Goal: Information Seeking & Learning: Learn about a topic

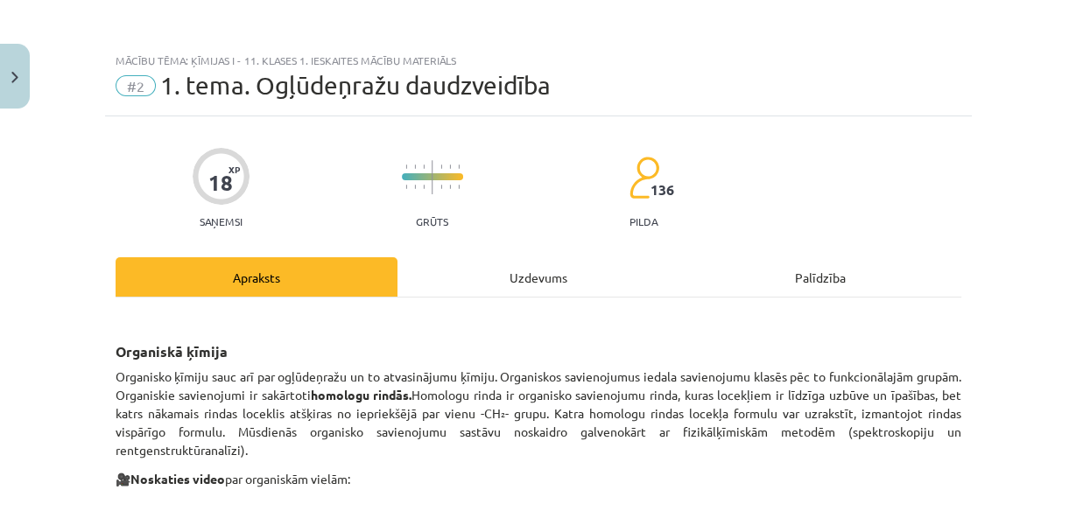
scroll to position [932, 0]
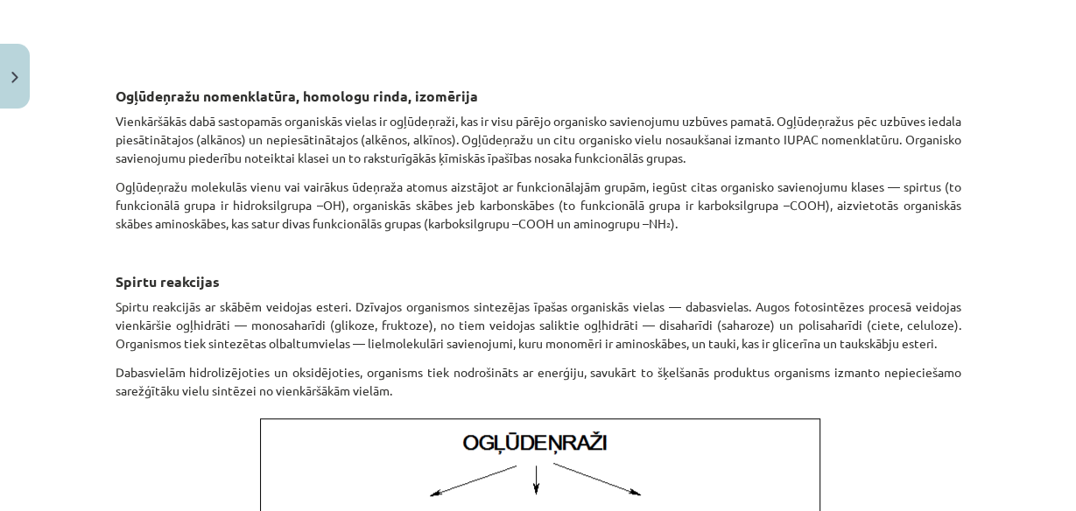
click at [745, 285] on h3 "Spirtu reakcijas" at bounding box center [539, 267] width 846 height 49
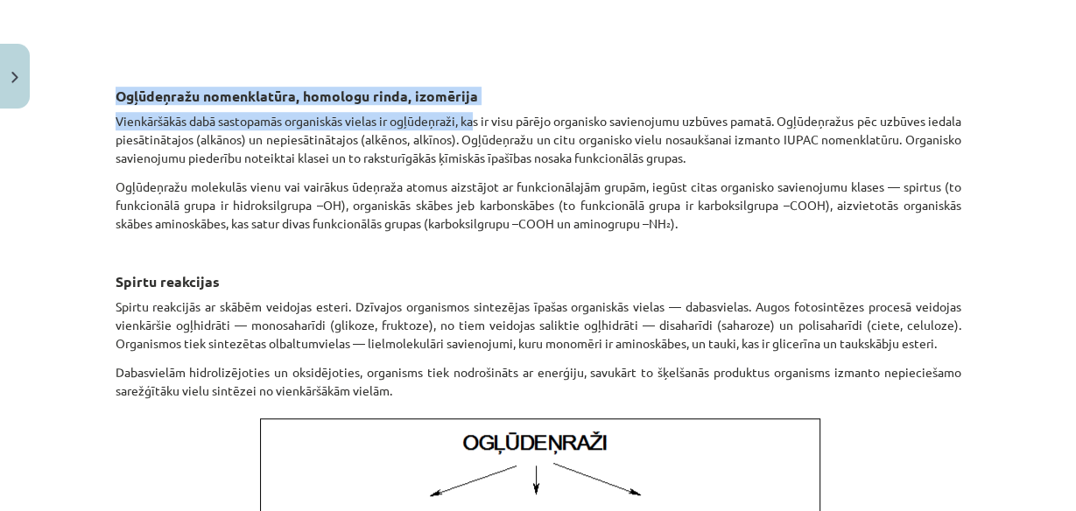
drag, startPoint x: 112, startPoint y: 94, endPoint x: 482, endPoint y: 97, distance: 370.4
click at [483, 102] on h3 "Ogļūdeņražu nomenklatūra, homologu rinda, izomērija" at bounding box center [539, 82] width 846 height 49
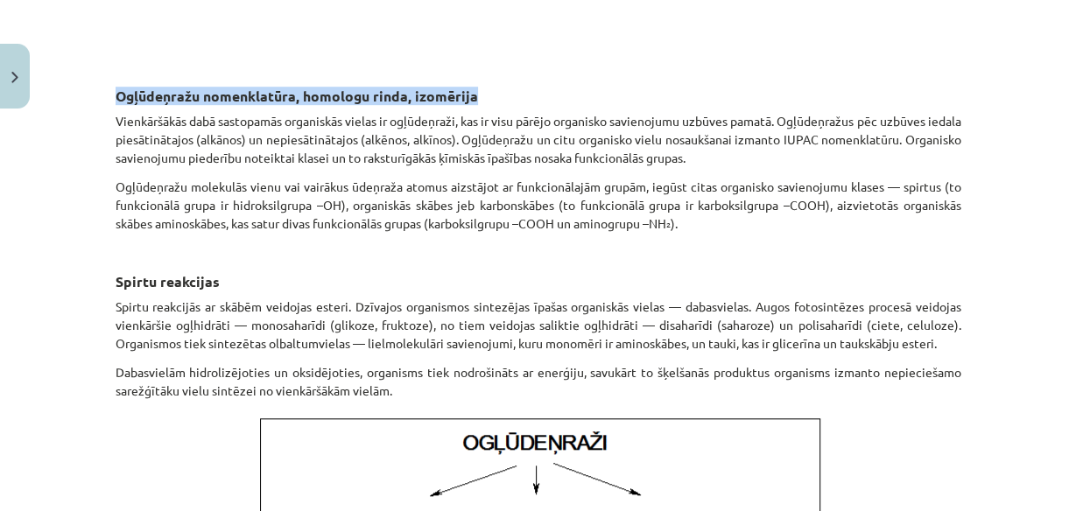
click at [482, 96] on h3 "Ogļūdeņražu nomenklatūra, homologu rinda, izomērija" at bounding box center [539, 82] width 846 height 49
copy strong "Ogļūdeņražu nomenklatūra, homologu rinda, izomērija"
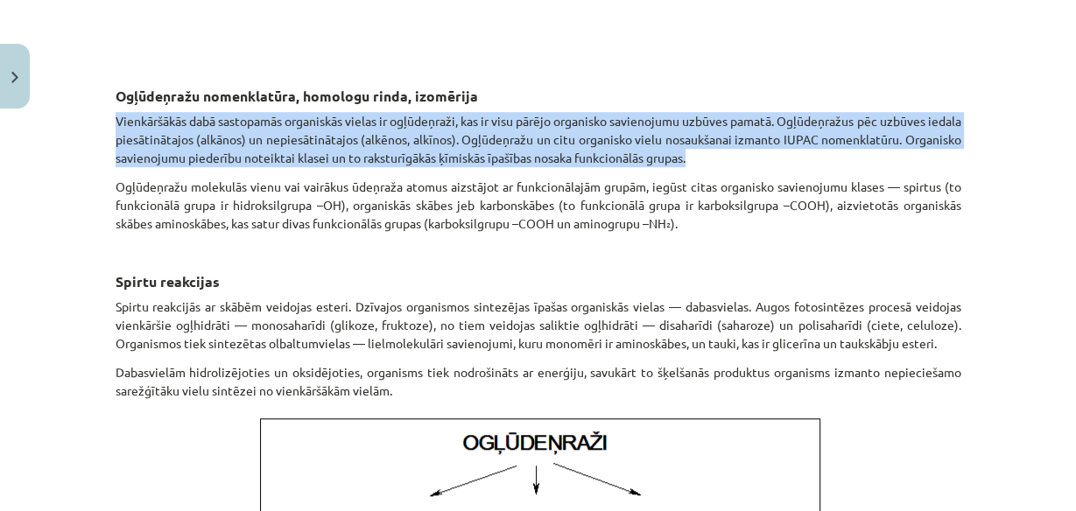
drag, startPoint x: 110, startPoint y: 116, endPoint x: 847, endPoint y: 155, distance: 737.4
click at [847, 155] on p "Vienkāršākās dabā sastopamās organiskās vielas ir ogļūdeņraži, kas ir visu pārē…" at bounding box center [539, 139] width 846 height 55
copy p "Vienkāršākās dabā sastopamās organiskās vielas ir ogļūdeņraži, kas ir visu pārē…"
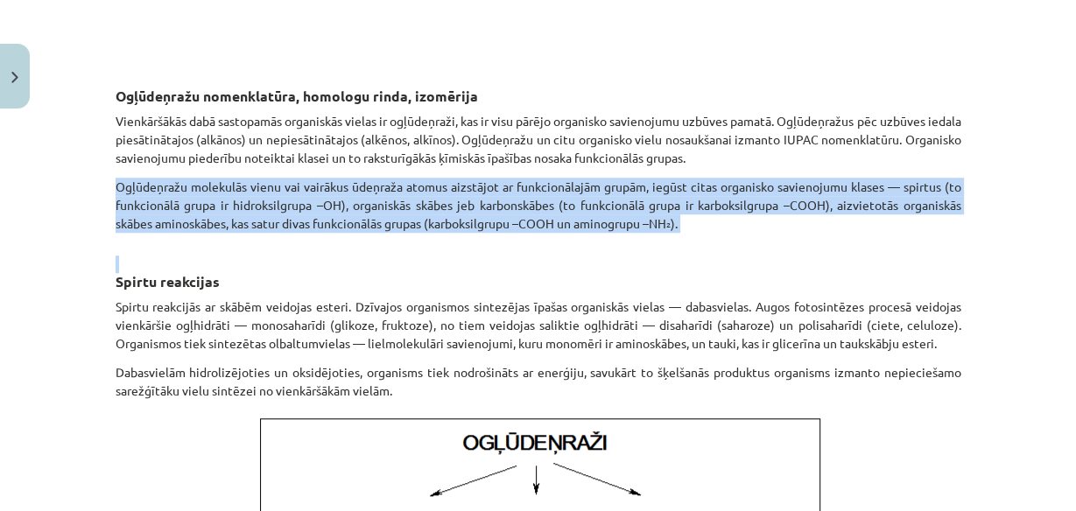
drag, startPoint x: 110, startPoint y: 185, endPoint x: 649, endPoint y: 207, distance: 538.9
copy div "Ogļūdeņražu molekulās vienu vai vairākus ūdeņraža atomus aizstājot ar funkcionā…"
click at [755, 251] on h3 "Spirtu reakcijas" at bounding box center [539, 267] width 846 height 49
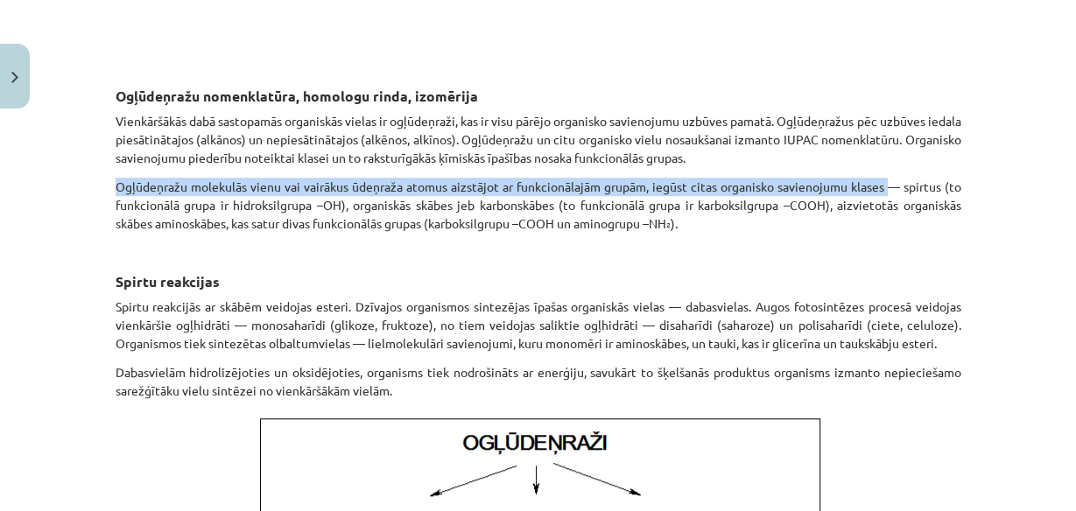
drag, startPoint x: 110, startPoint y: 183, endPoint x: 884, endPoint y: 186, distance: 774.0
click at [884, 186] on p "Ogļūdeņražu molekulās vienu vai vairākus ūdeņraža atomus aizstājot ar funkcionā…" at bounding box center [539, 205] width 846 height 55
copy p "Ogļūdeņražu molekulās vienu vai vairākus ūdeņraža atomus aizstājot ar funkcionā…"
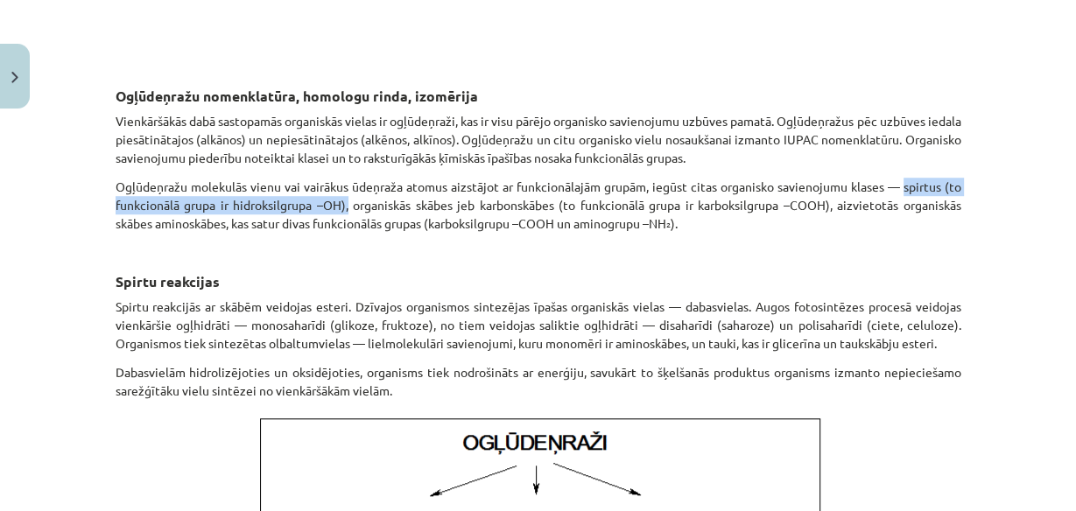
drag, startPoint x: 897, startPoint y: 184, endPoint x: 337, endPoint y: 201, distance: 560.6
click at [343, 201] on p "Ogļūdeņražu molekulās vienu vai vairākus ūdeņraža atomus aizstājot ar funkcionā…" at bounding box center [539, 205] width 846 height 55
copy p "spirtus (to funkcionālā grupa ir hidroksilgrupa –OH),"
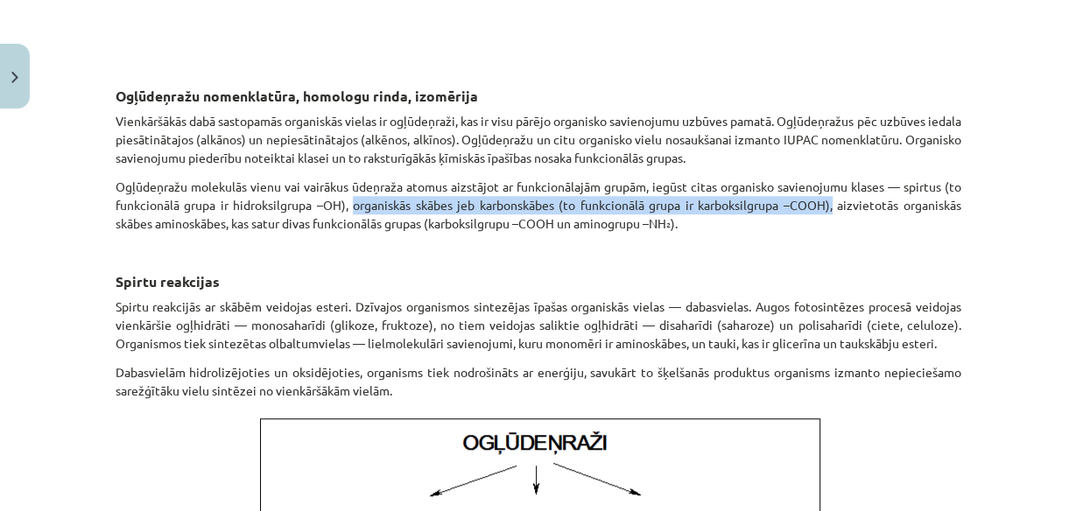
drag, startPoint x: 348, startPoint y: 202, endPoint x: 827, endPoint y: 207, distance: 479.0
click at [827, 207] on p "Ogļūdeņražu molekulās vienu vai vairākus ūdeņraža atomus aizstājot ar funkcionā…" at bounding box center [539, 205] width 846 height 55
copy p "organiskās skābes jeb karbonskābes (to funkcionālā grupa ir karboksilgrupa –COO…"
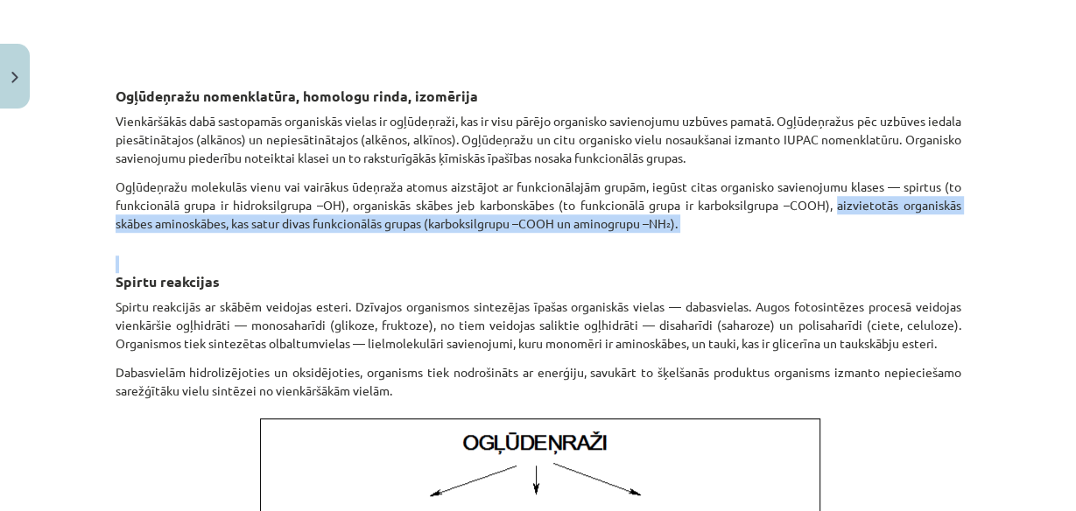
drag, startPoint x: 831, startPoint y: 202, endPoint x: 645, endPoint y: 229, distance: 187.5
copy div "aizvietotās organiskās skābes aminoskābes, kas satur divas funkcionālās grupas …"
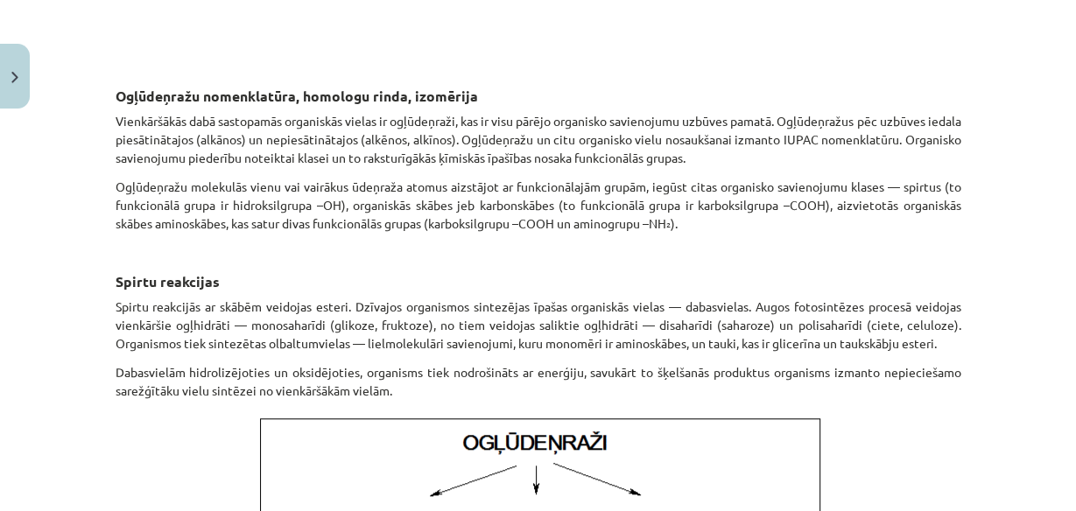
drag, startPoint x: 177, startPoint y: 290, endPoint x: 215, endPoint y: 285, distance: 38.8
click at [215, 285] on h3 "Spirtu reakcijas" at bounding box center [539, 267] width 846 height 49
copy strong "Spirtu reakcijas"
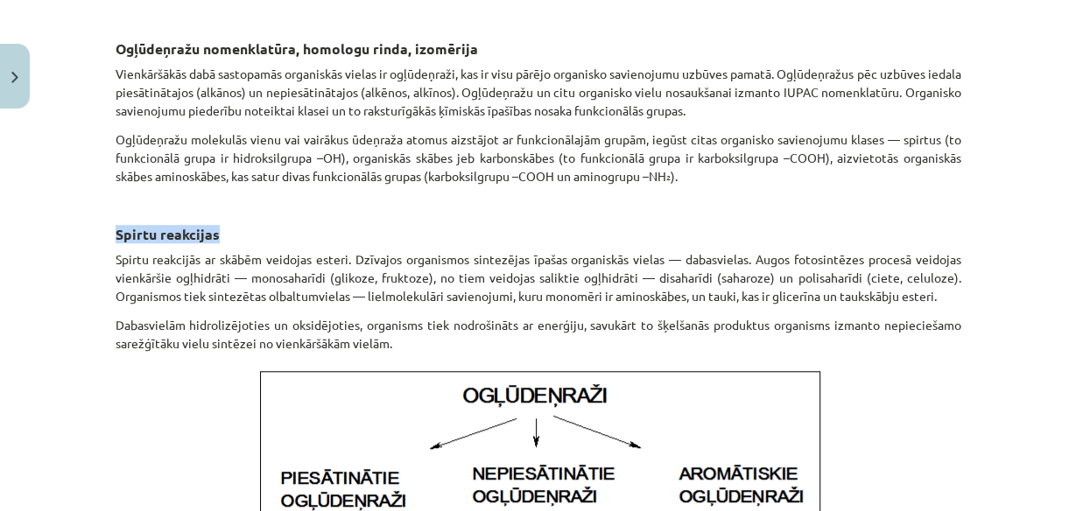
scroll to position [1002, 0]
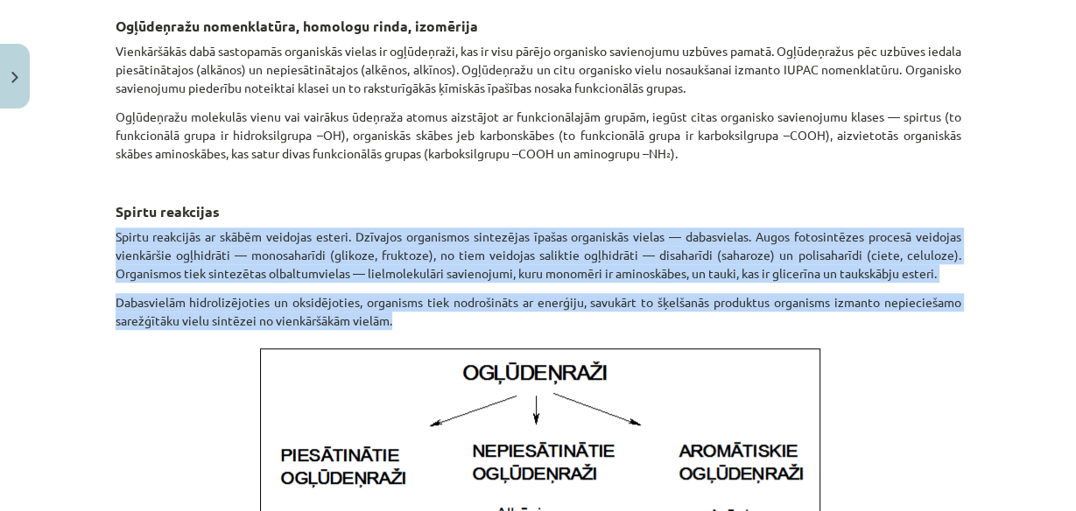
drag, startPoint x: 109, startPoint y: 232, endPoint x: 447, endPoint y: 320, distance: 348.5
copy div "Spirtu reakcijās ar skābēm veidojas esteri. Dzīvajos organismos sintezējas īpaš…"
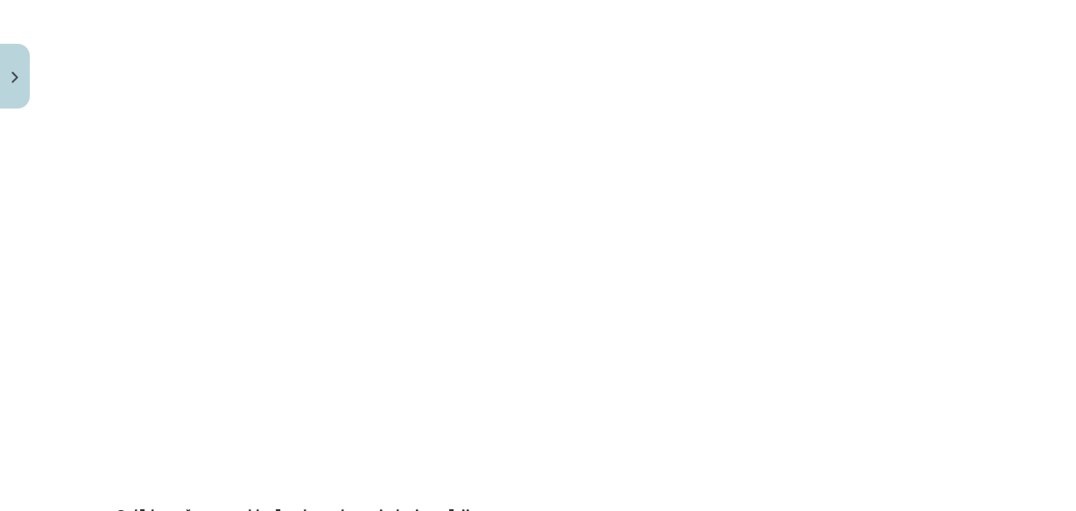
scroll to position [161, 0]
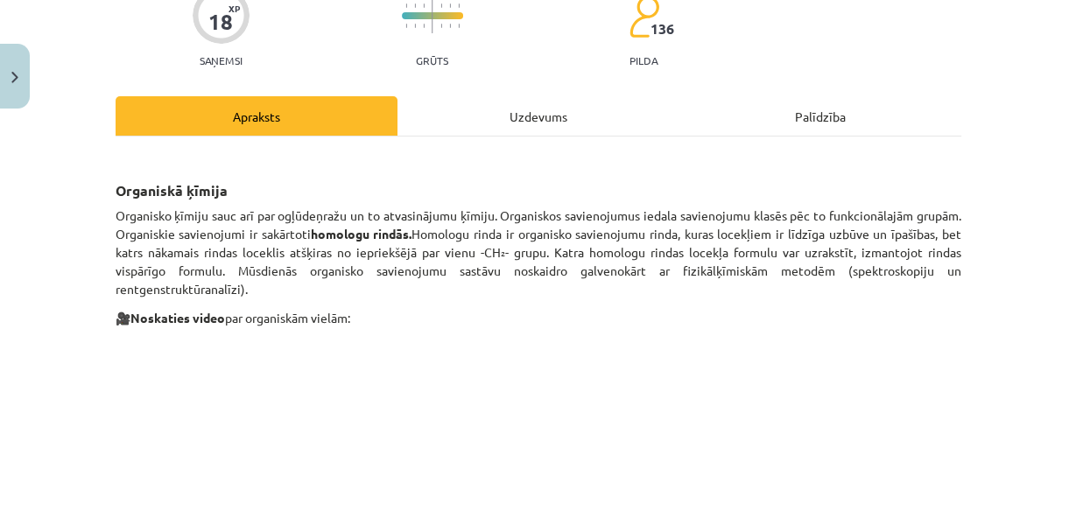
click at [541, 109] on div "Uzdevums" at bounding box center [539, 115] width 282 height 39
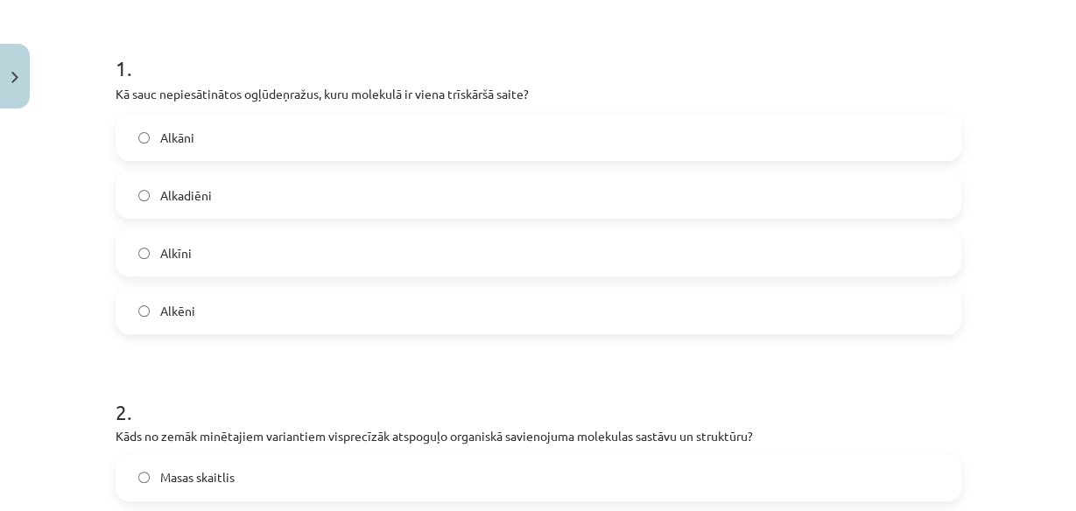
scroll to position [43, 0]
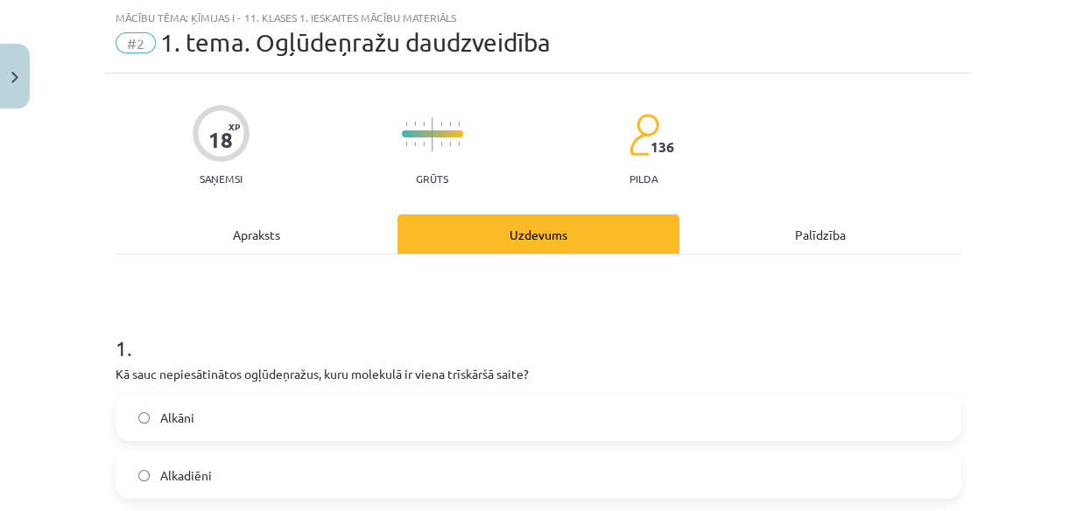
click at [281, 225] on div "Apraksts" at bounding box center [257, 234] width 282 height 39
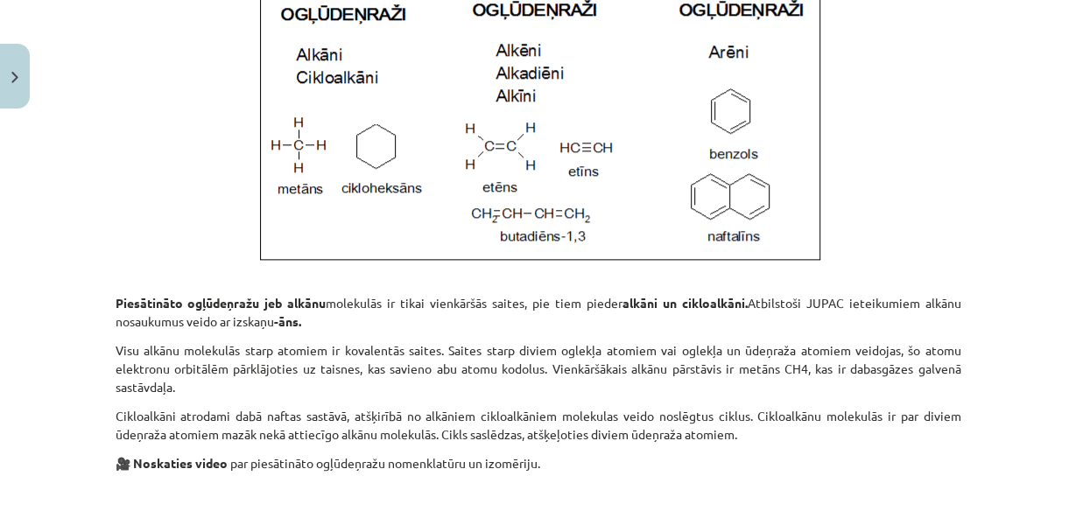
scroll to position [1514, 0]
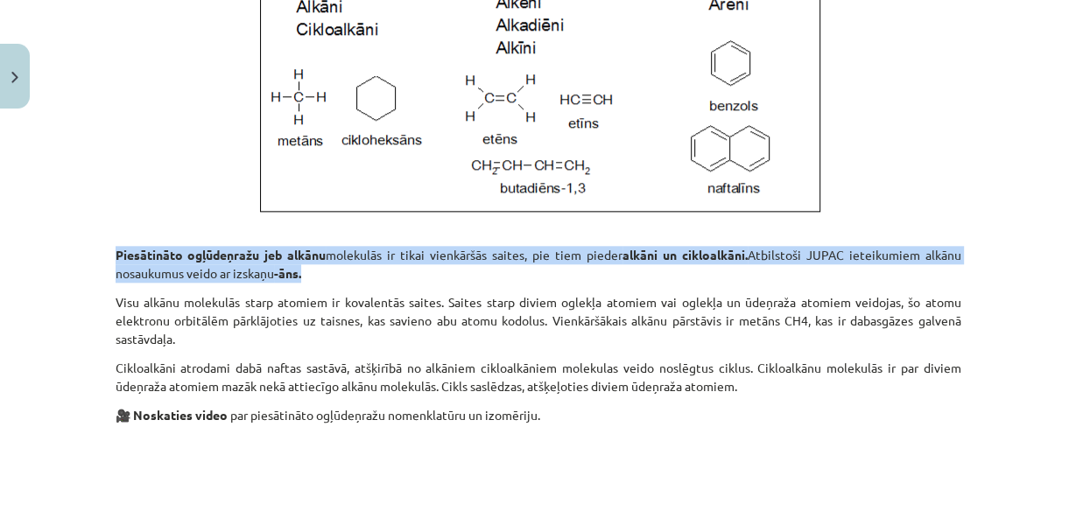
drag, startPoint x: 115, startPoint y: 252, endPoint x: 310, endPoint y: 270, distance: 196.0
click at [319, 276] on p "Piesātināto ogļūdeņražu jeb alkānu molekulās ir tikai vienkāršās saites, pie ti…" at bounding box center [539, 255] width 846 height 55
copy p "Piesātināto ogļūdeņražu jeb alkānu molekulās ir tikai vienkāršās saites, pie ti…"
click at [292, 208] on img at bounding box center [538, 22] width 581 height 389
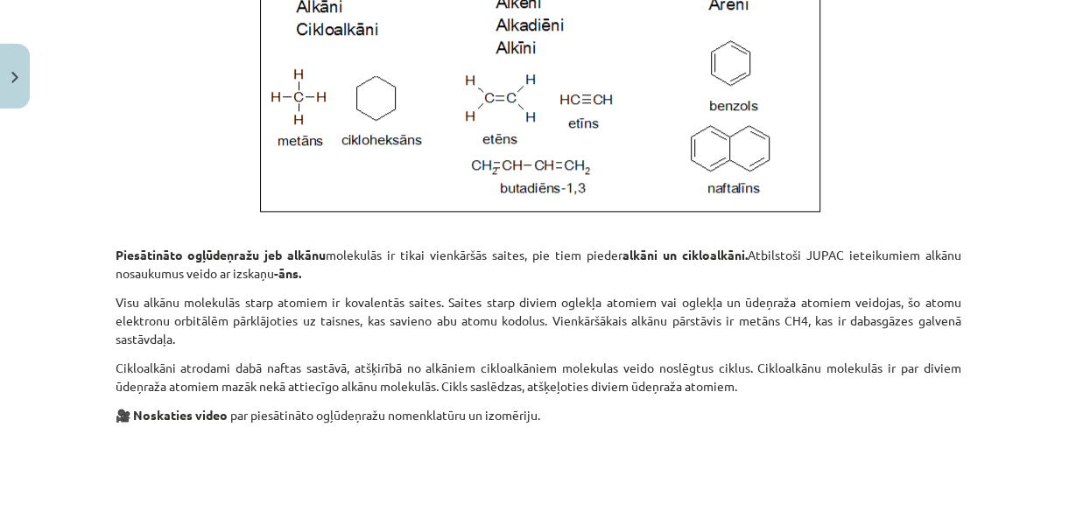
click at [309, 232] on p "Piesātināto ogļūdeņražu jeb alkānu molekulās ir tikai vienkāršās saites, pie ti…" at bounding box center [539, 255] width 846 height 55
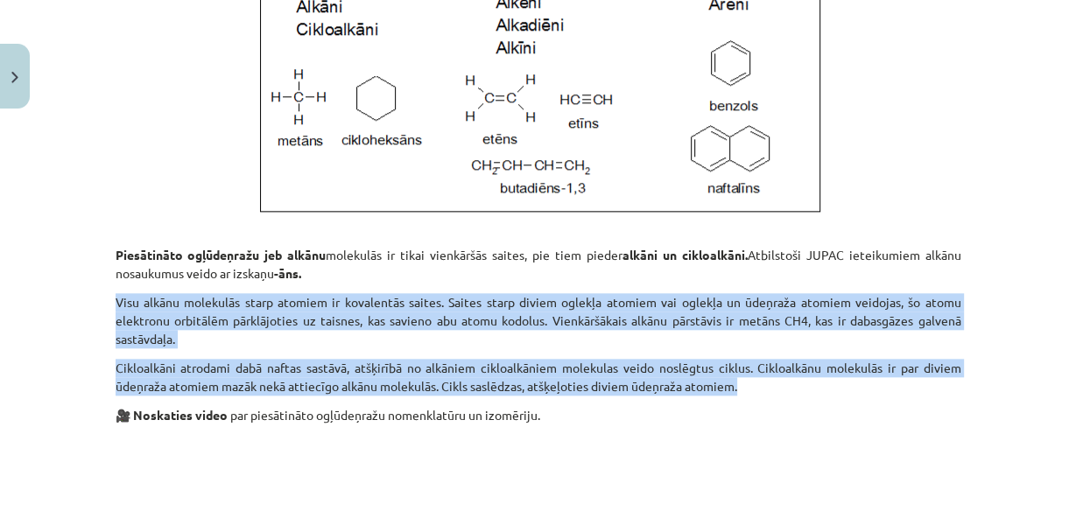
drag, startPoint x: 112, startPoint y: 298, endPoint x: 799, endPoint y: 383, distance: 692.6
click at [799, 383] on div "Organiskā ķīmija Organisko ķīmiju sauc arī par ogļūdeņražu un to atvasinājumu ķ…" at bounding box center [539, 270] width 846 height 2941
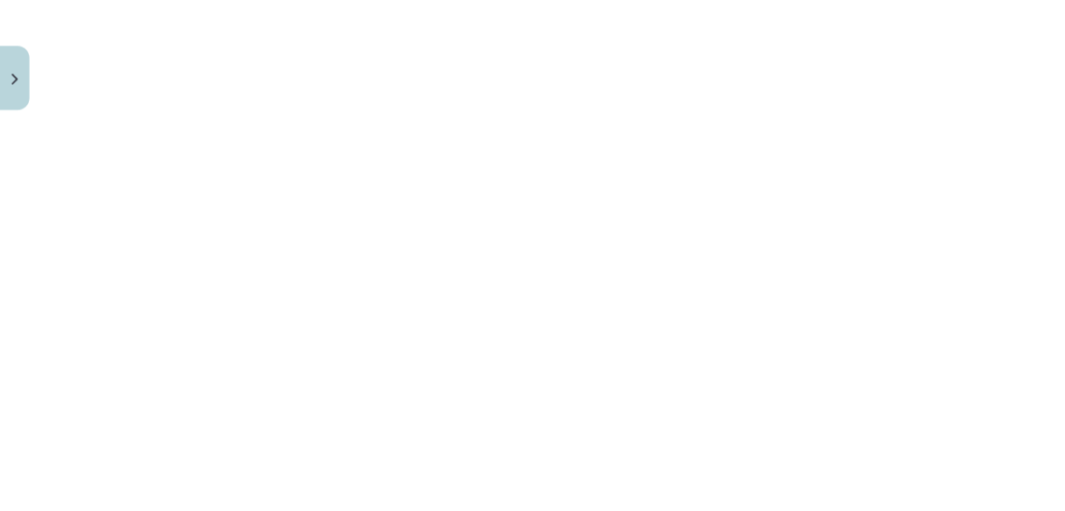
scroll to position [2705, 0]
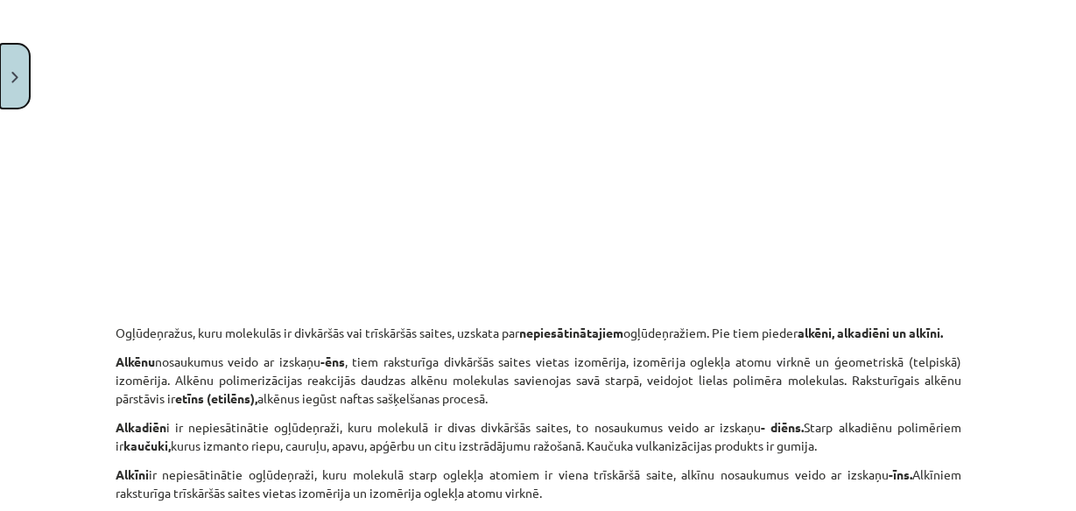
click at [3, 75] on button "Close" at bounding box center [15, 76] width 30 height 65
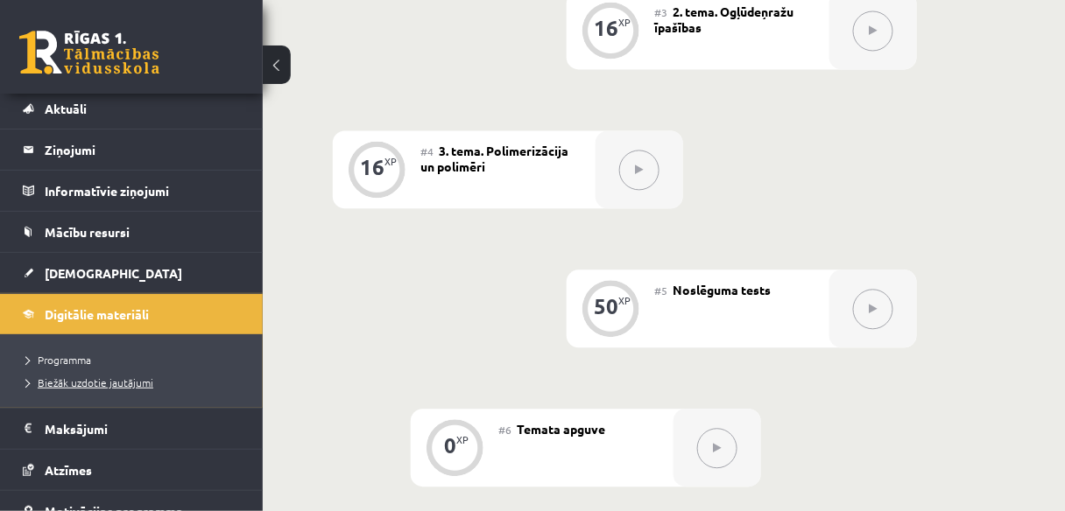
scroll to position [70, 0]
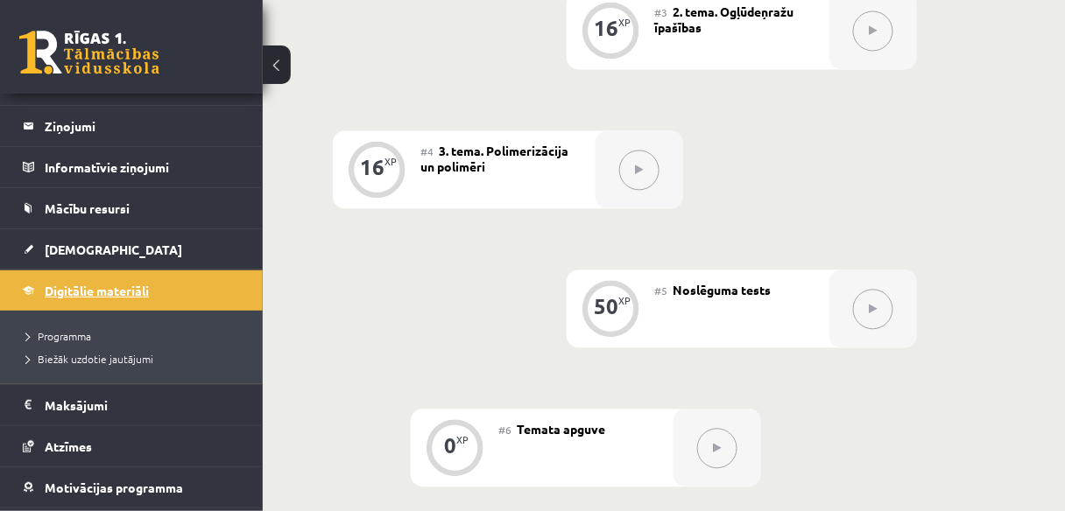
click at [98, 284] on span "Digitālie materiāli" at bounding box center [97, 291] width 104 height 16
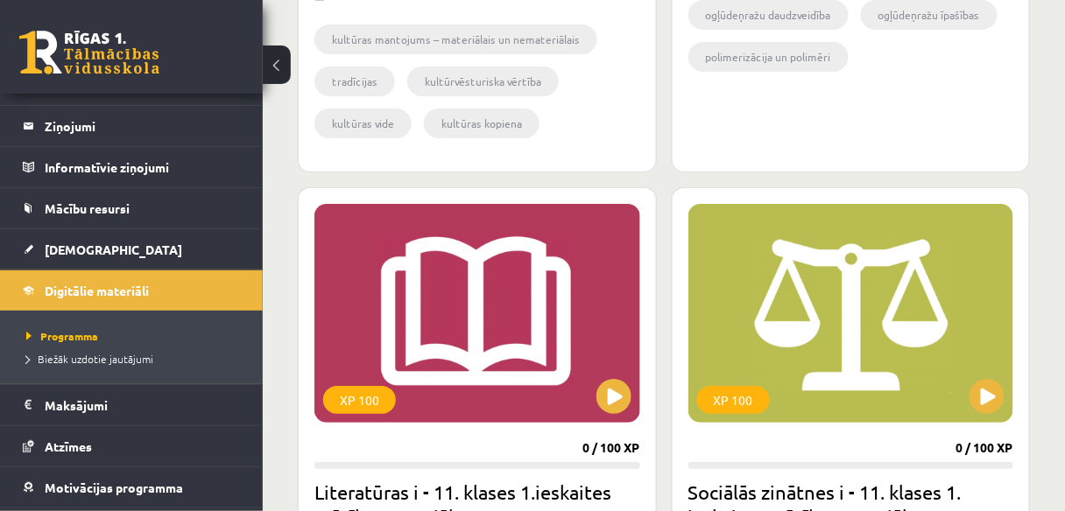
scroll to position [1611, 0]
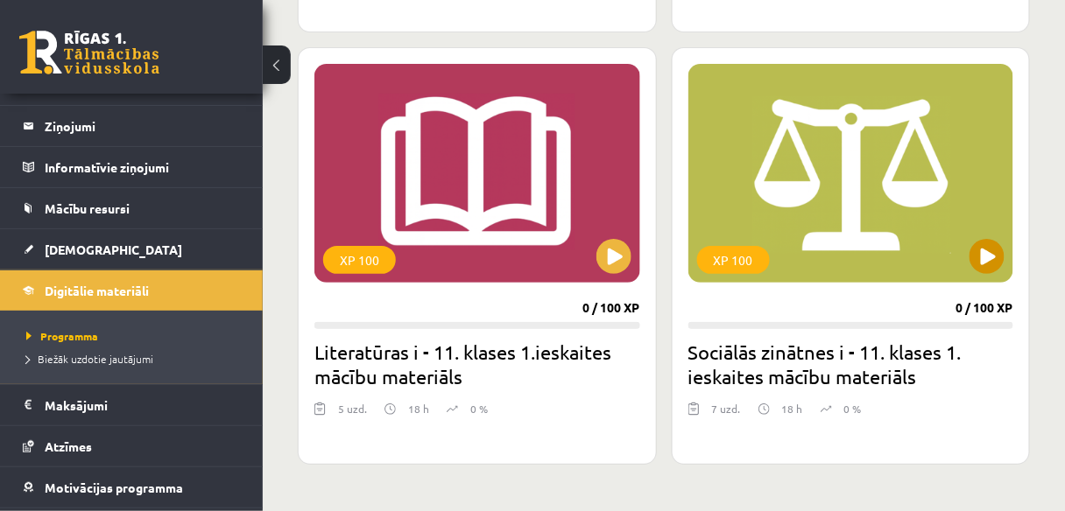
click at [825, 191] on div "XP 100" at bounding box center [851, 173] width 326 height 219
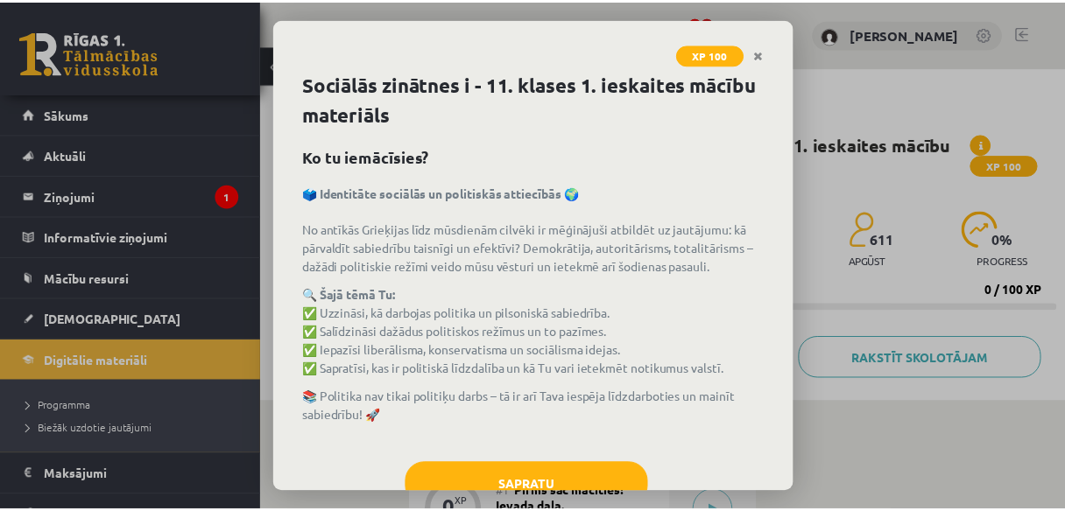
scroll to position [56, 0]
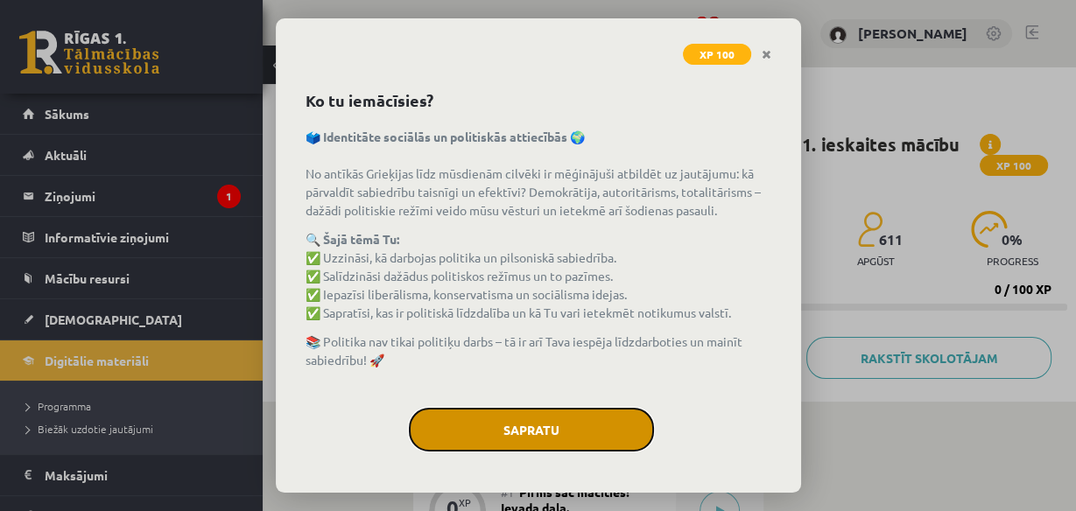
click at [569, 429] on button "Sapratu" at bounding box center [531, 430] width 245 height 44
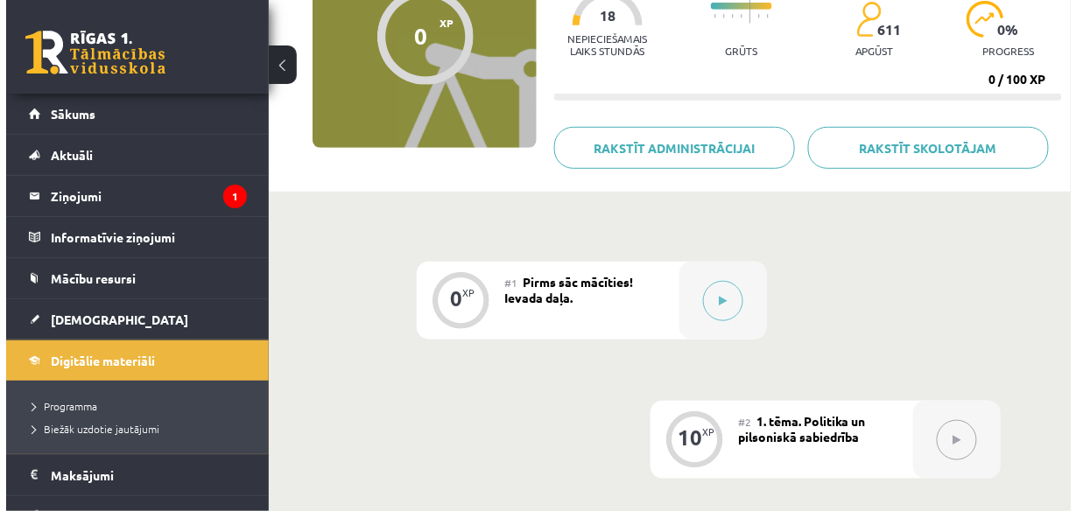
scroll to position [280, 0]
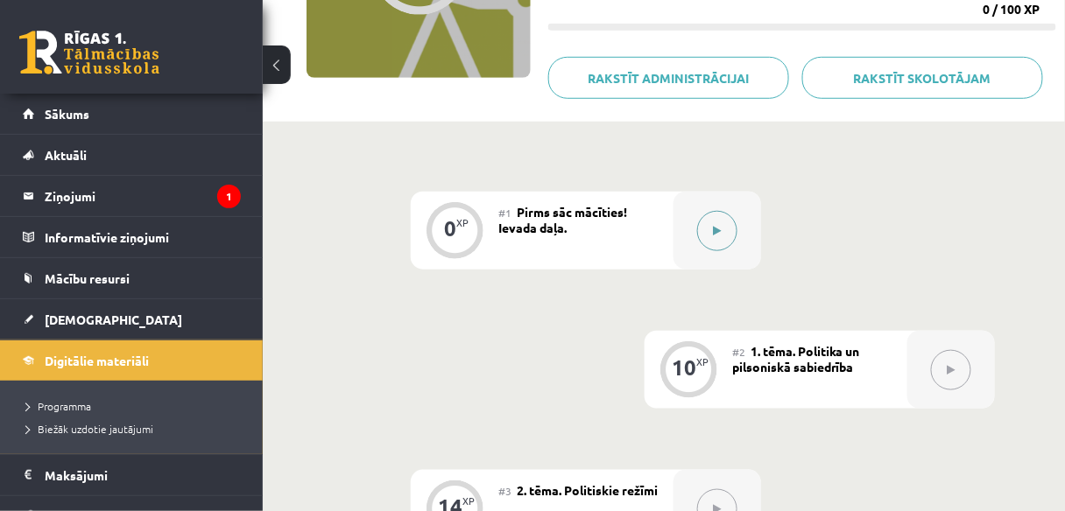
click at [715, 221] on button at bounding box center [717, 231] width 40 height 40
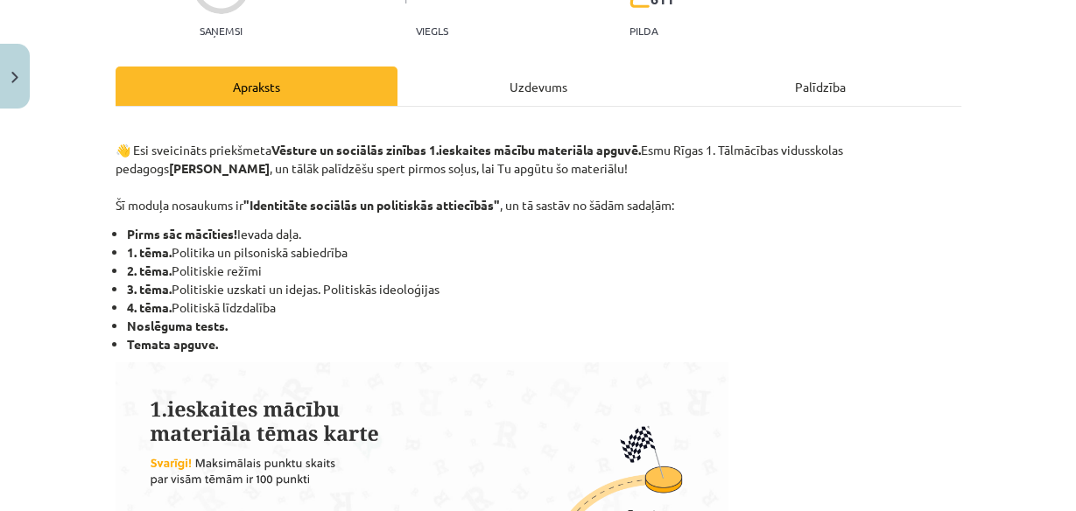
scroll to position [210, 0]
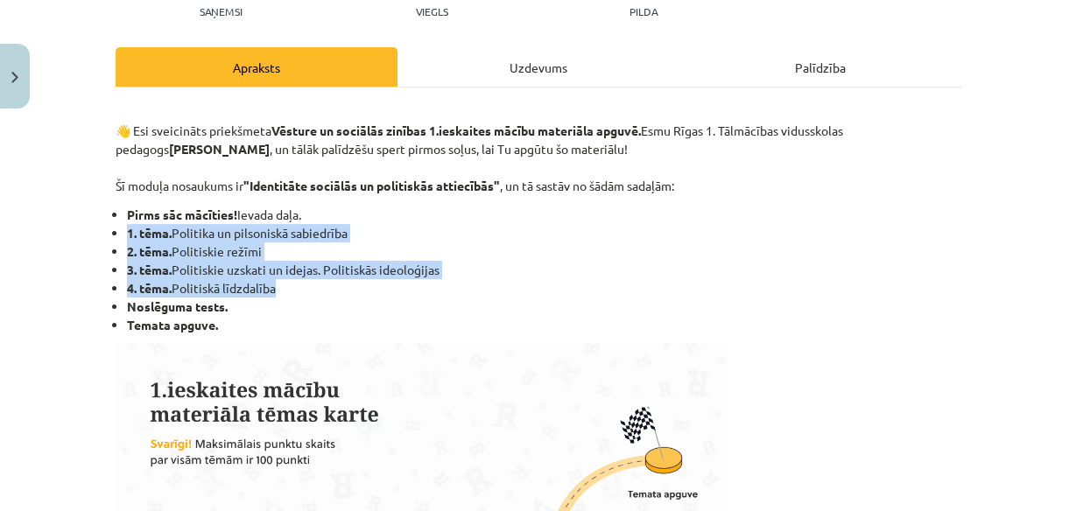
drag, startPoint x: 121, startPoint y: 234, endPoint x: 294, endPoint y: 290, distance: 182.2
click at [294, 290] on ul "Pirms sāc mācīties! Ievada daļa. 1. tēma. Politika un pilsoniskā sabiedrība 2. …" at bounding box center [539, 270] width 846 height 129
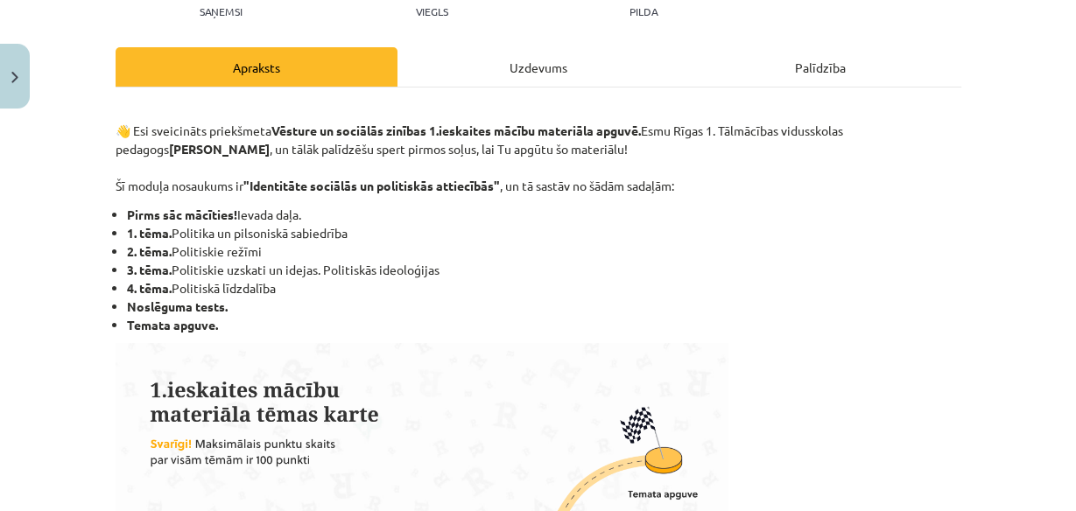
drag, startPoint x: 255, startPoint y: 269, endPoint x: 531, endPoint y: 209, distance: 282.2
click at [539, 213] on li "Pirms sāc mācīties! Ievada daļa." at bounding box center [544, 215] width 834 height 18
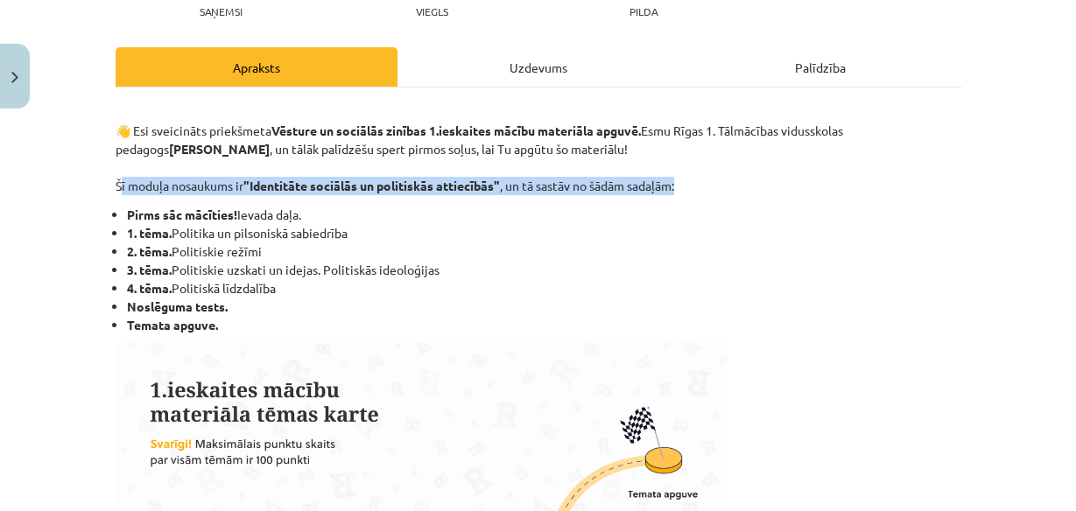
drag, startPoint x: 111, startPoint y: 183, endPoint x: 685, endPoint y: 191, distance: 573.6
click at [685, 191] on p "👋 Esi sveicināts priekšmeta Vēsture un sociālās zinības 1.ieskaites mācību mate…" at bounding box center [539, 149] width 846 height 92
copy p "Šī moduļa nosaukums ir "Identitāte sociālās un politiskās attiecībās" , un tā s…"
drag, startPoint x: 121, startPoint y: 232, endPoint x: 356, endPoint y: 229, distance: 235.6
click at [356, 229] on li "1. tēma. Politika un pilsoniskā sabiedrība" at bounding box center [544, 233] width 834 height 18
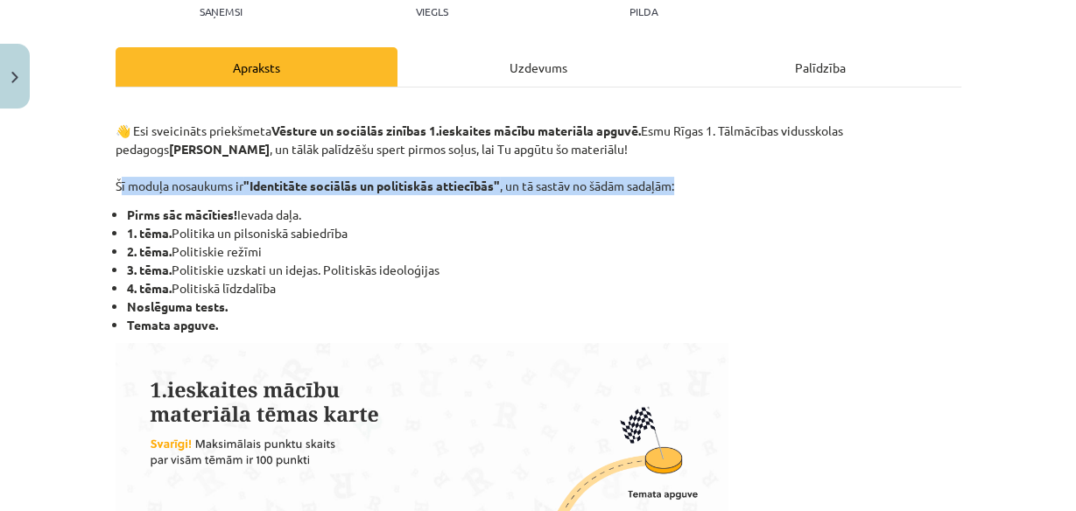
copy li "1. tēma. Politika un pilsoniskā sabiedrība"
drag, startPoint x: 123, startPoint y: 250, endPoint x: 243, endPoint y: 252, distance: 120.0
click at [257, 252] on li "2. tēma. Politiskie režīmi" at bounding box center [544, 252] width 834 height 18
copy li "2. tēma. Politiskie režīmi"
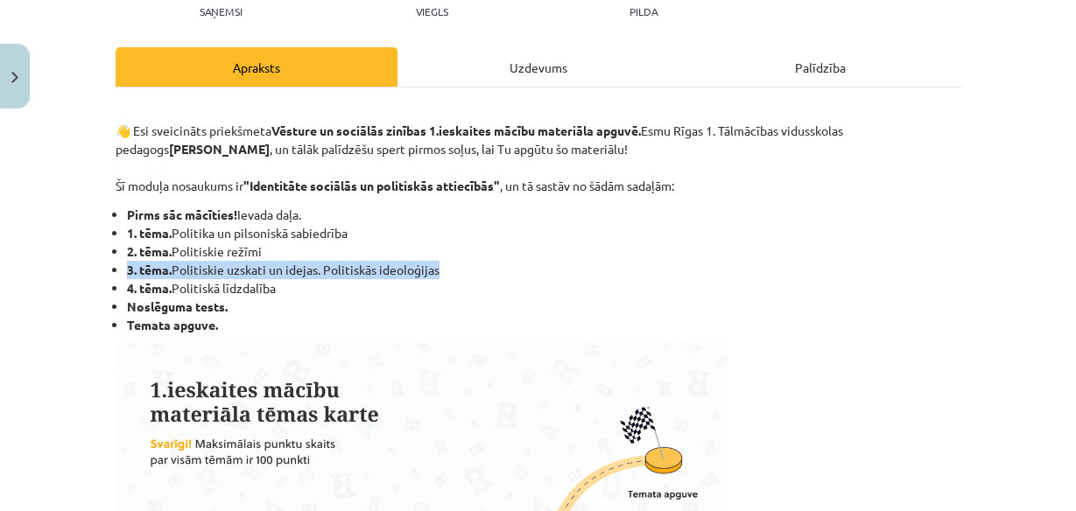
drag, startPoint x: 122, startPoint y: 272, endPoint x: 439, endPoint y: 275, distance: 317.0
click at [439, 275] on li "3. tēma. Politiskie uzskati un idejas. Politiskās ideoloģijas" at bounding box center [544, 270] width 834 height 18
copy li "3. tēma. Politiskie uzskati un idejas. Politiskās ideoloģijas"
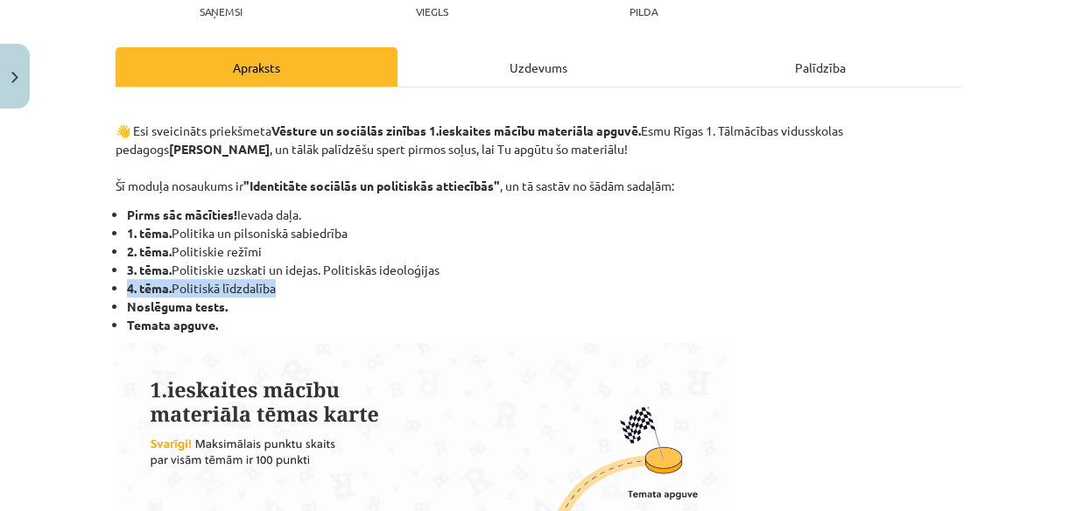
drag, startPoint x: 123, startPoint y: 288, endPoint x: 272, endPoint y: 291, distance: 149.7
click at [272, 291] on li "4. tēma. Politiskā līdzdalība" at bounding box center [544, 288] width 834 height 18
copy li "4. tēma. Politiskā līdzdalība"
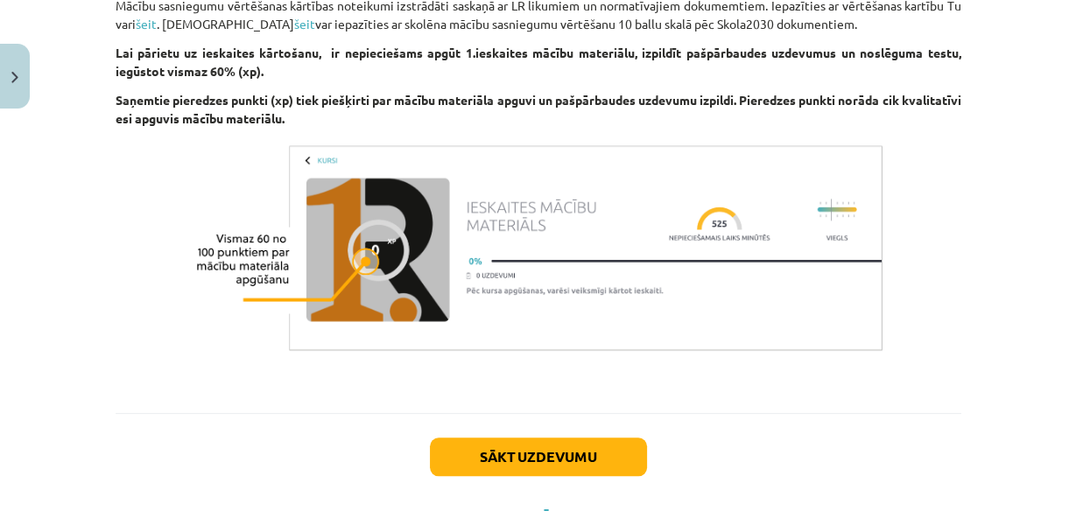
scroll to position [1191, 0]
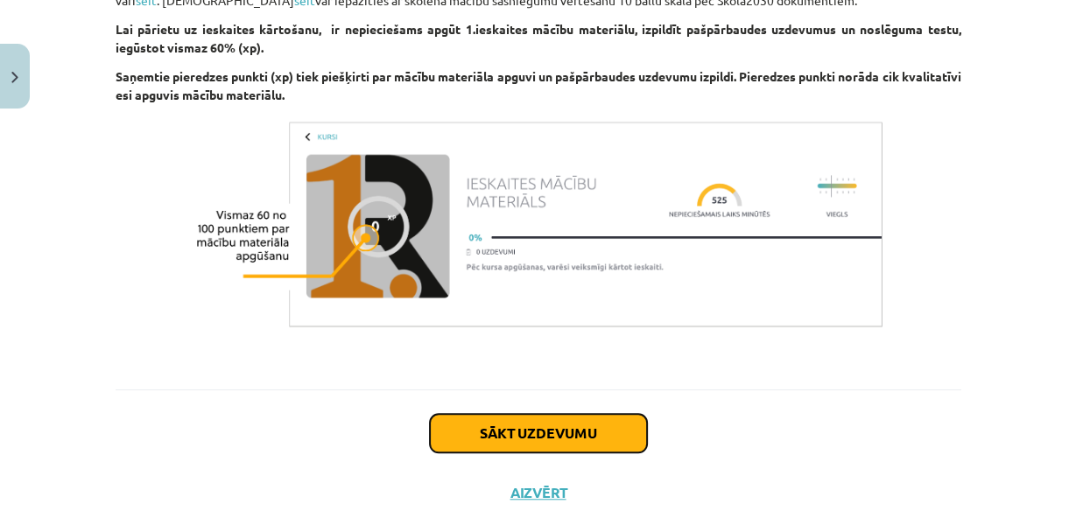
click at [558, 430] on button "Sākt uzdevumu" at bounding box center [538, 433] width 217 height 39
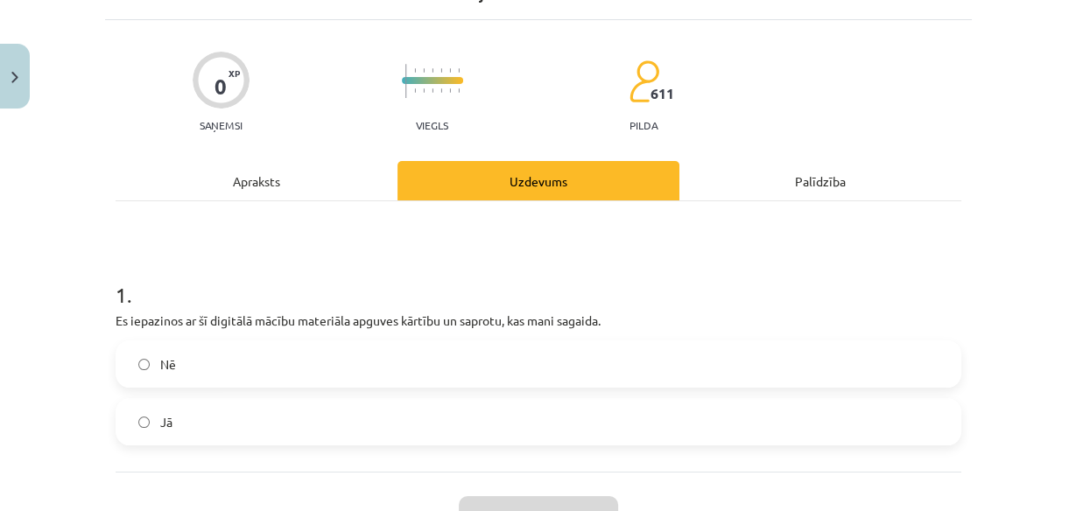
scroll to position [183, 0]
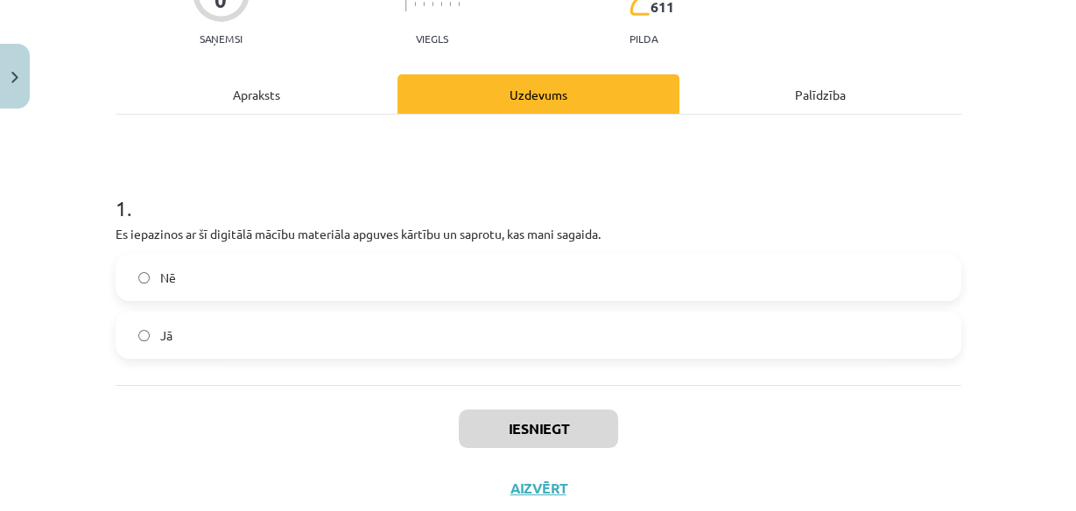
click at [221, 337] on label "Jā" at bounding box center [538, 335] width 842 height 44
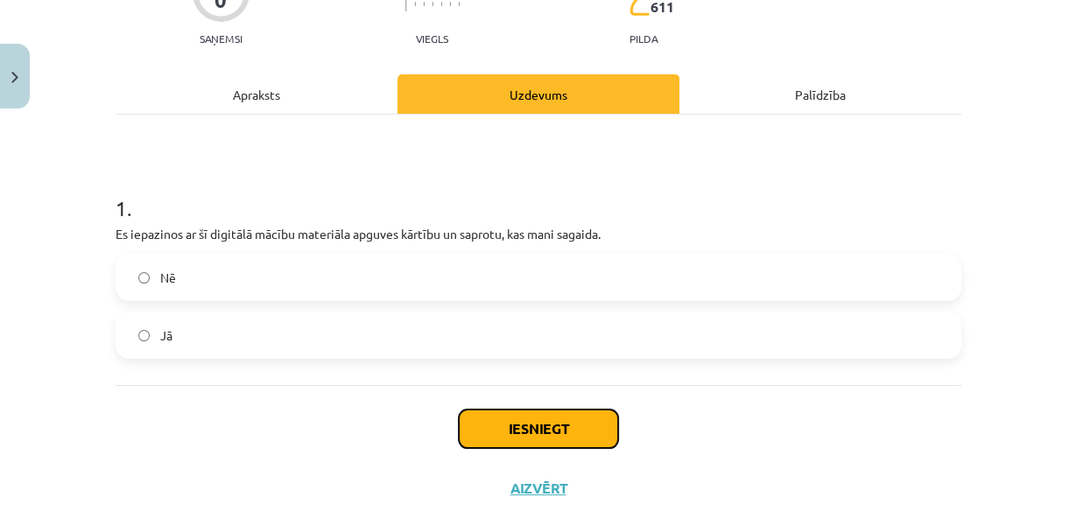
click at [574, 428] on button "Iesniegt" at bounding box center [538, 429] width 159 height 39
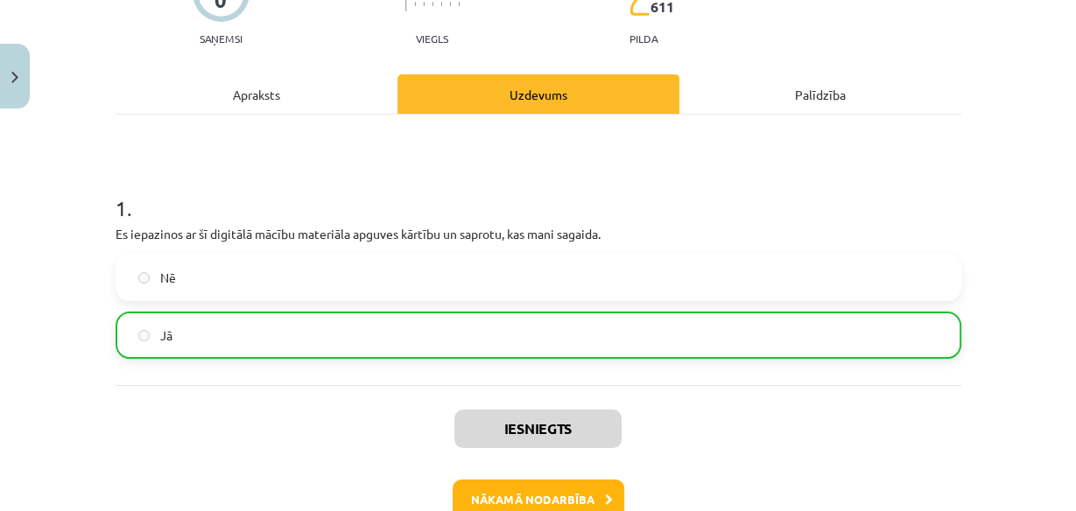
scroll to position [253, 0]
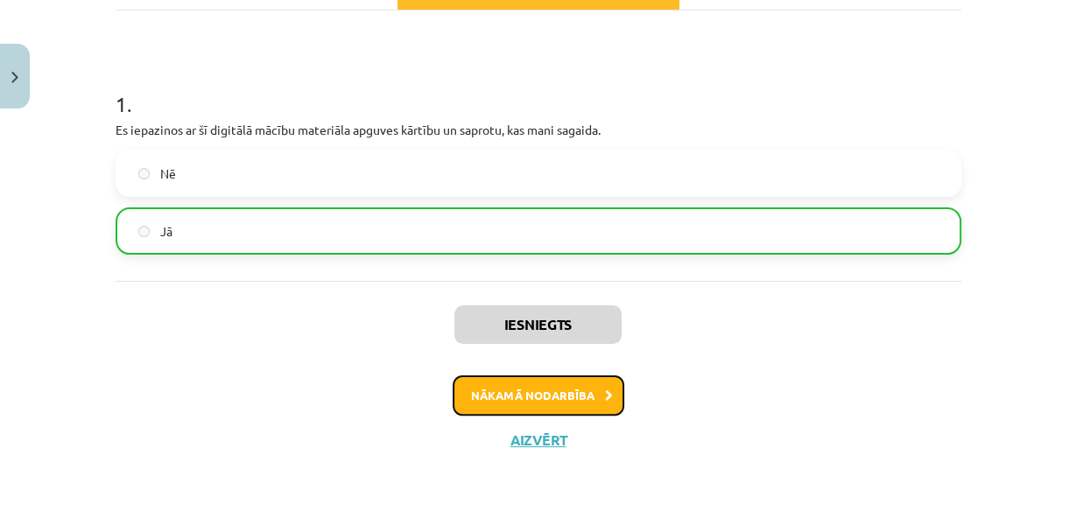
click at [567, 403] on button "Nākamā nodarbība" at bounding box center [539, 396] width 172 height 40
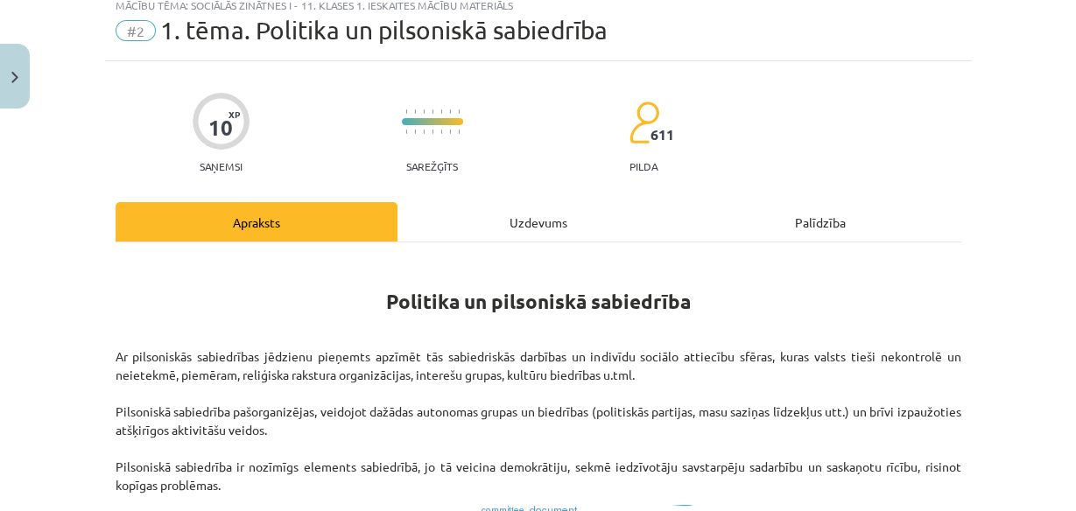
scroll to position [43, 0]
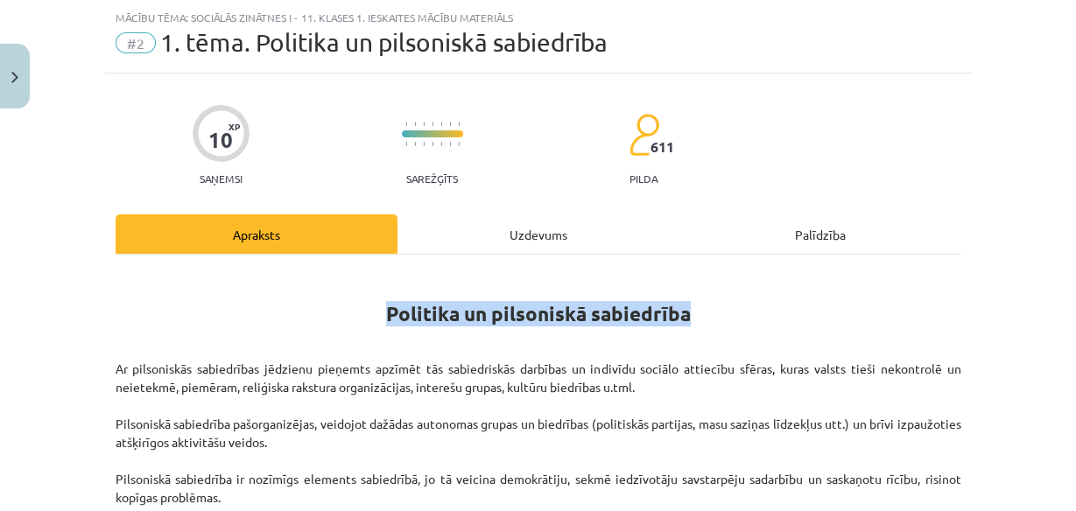
drag, startPoint x: 383, startPoint y: 313, endPoint x: 645, endPoint y: 311, distance: 262.7
click at [707, 315] on h1 "Politika un pilsoniskā sabiedrība" at bounding box center [539, 298] width 846 height 55
copy strong "Politika un pilsoniskā sabiedrība"
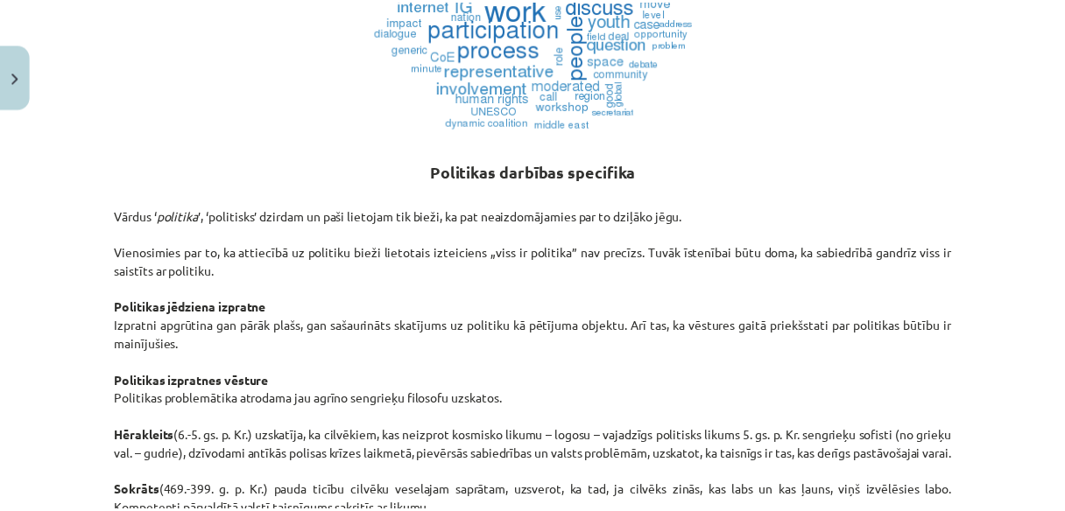
scroll to position [1024, 0]
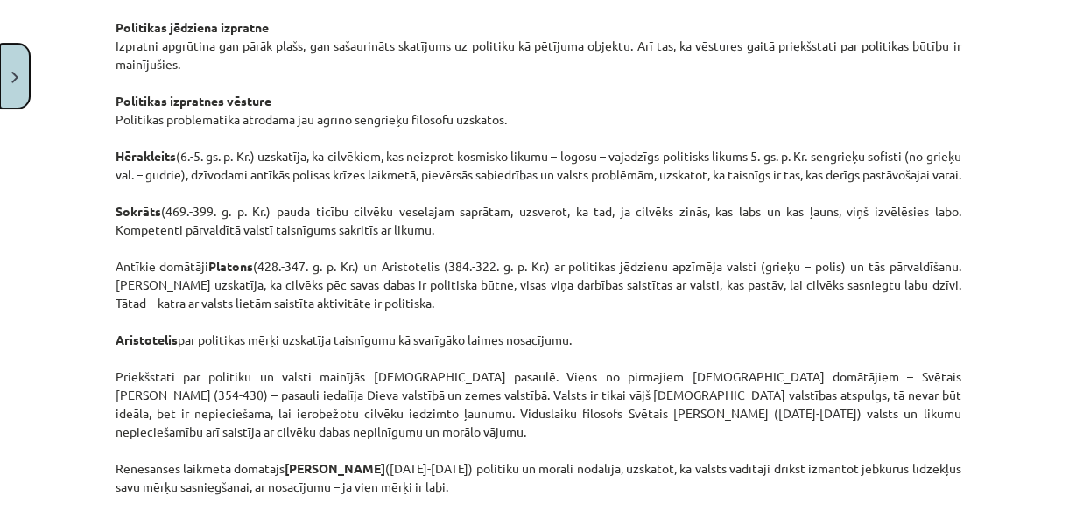
click at [8, 74] on button "Close" at bounding box center [15, 76] width 30 height 65
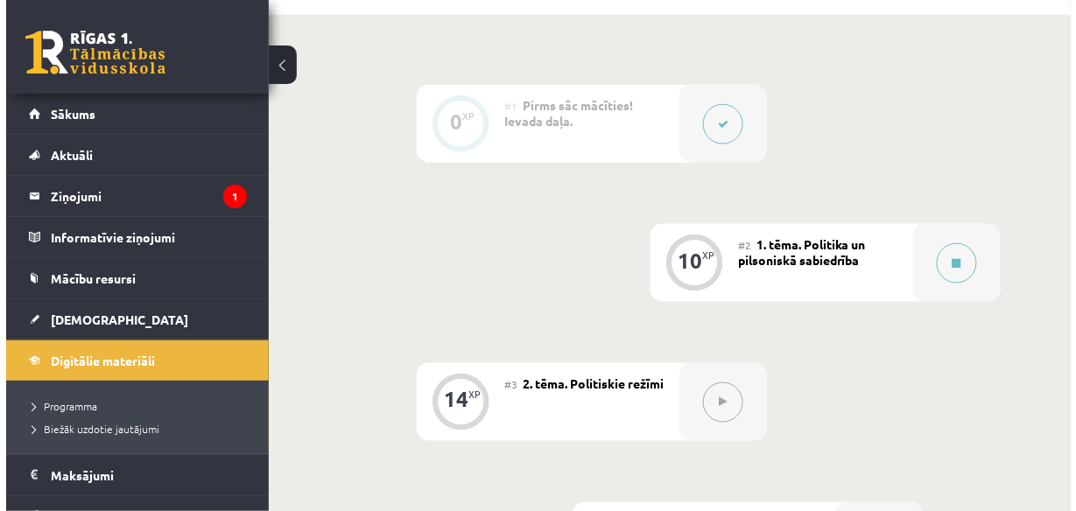
scroll to position [420, 0]
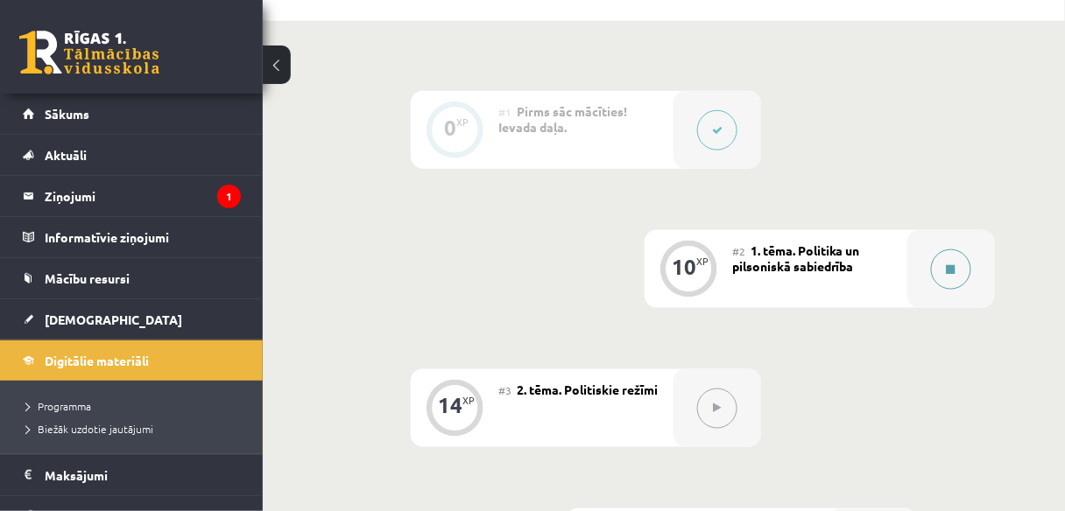
click at [933, 266] on button at bounding box center [951, 270] width 40 height 40
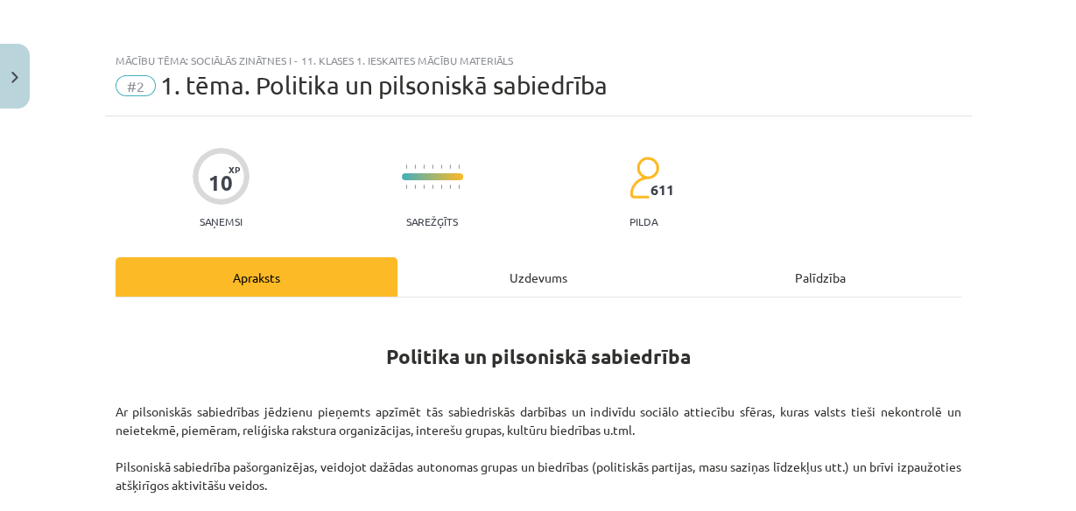
scroll to position [210, 0]
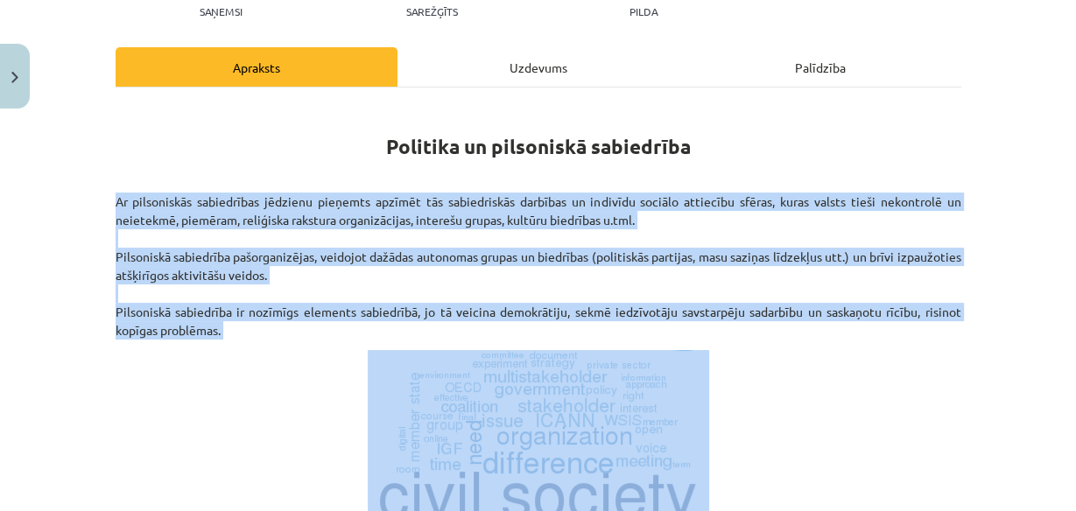
drag, startPoint x: 110, startPoint y: 203, endPoint x: 264, endPoint y: 333, distance: 201.3
copy div "Ar pilsoniskās sabiedrības jēdzienu pieņemts apzīmēt tās sabiedriskās darbības …"
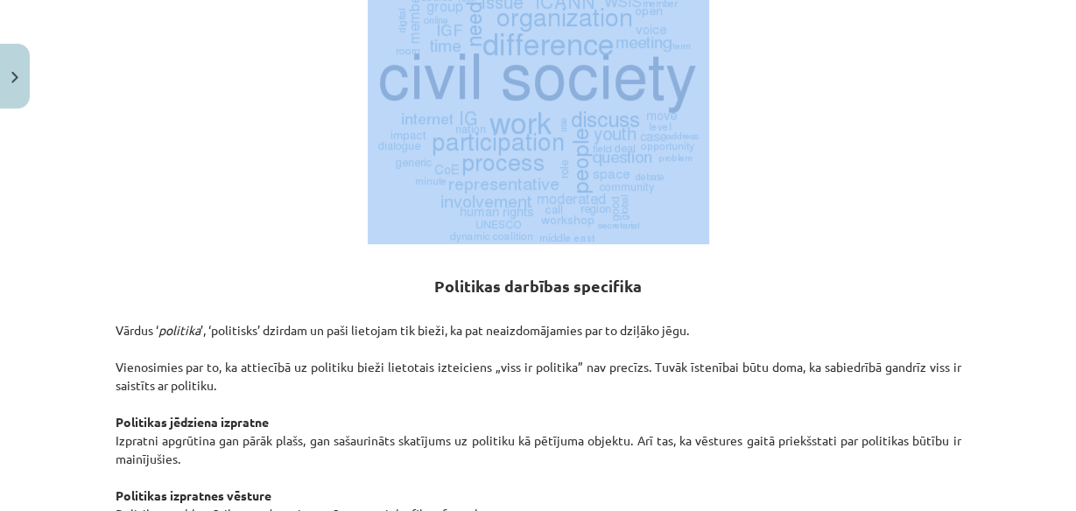
scroll to position [630, 0]
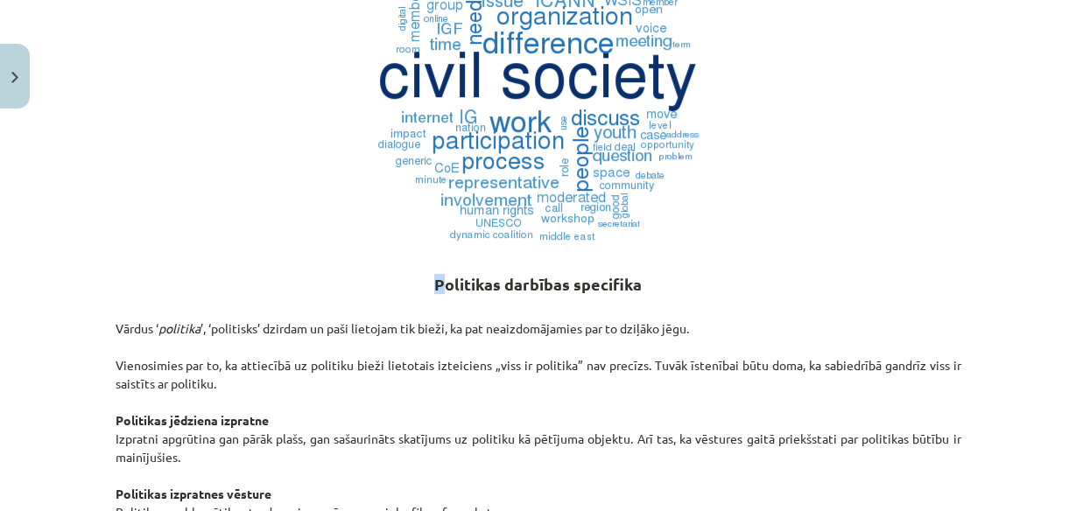
click at [437, 285] on h2 "Politikas darbības specifika" at bounding box center [539, 274] width 846 height 43
click at [434, 285] on strong "Politikas darbības specifika" at bounding box center [538, 284] width 208 height 20
drag, startPoint x: 432, startPoint y: 285, endPoint x: 641, endPoint y: 291, distance: 209.3
click at [641, 291] on h2 "Politikas darbības specifika" at bounding box center [539, 274] width 846 height 43
copy strong "Politikas darbības specifika"
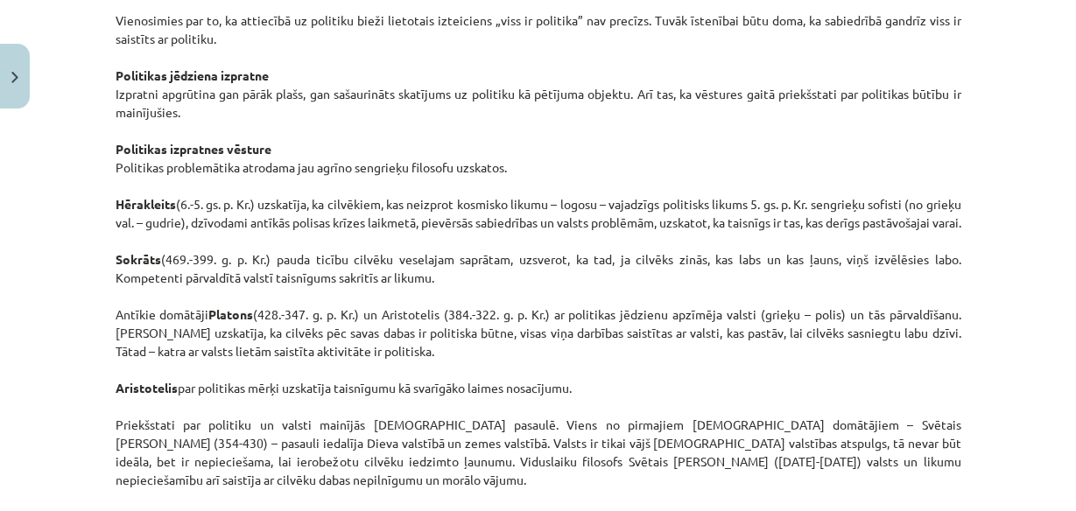
scroll to position [981, 0]
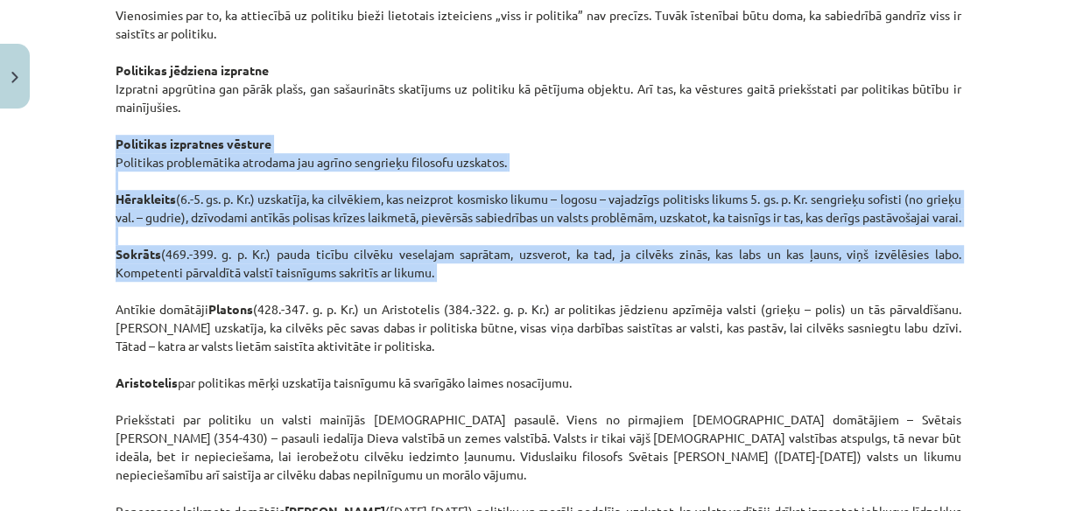
drag, startPoint x: 110, startPoint y: 142, endPoint x: 524, endPoint y: 295, distance: 441.6
click at [533, 313] on p "Vārdus ‘ politika ’, ‘politisks’ dzirdam un paši lietojam tik bieži, ka pat nea…" at bounding box center [539, 318] width 846 height 735
copy p "Politikas izpratnes vēsture Politikas problemātika atrodama jau agrīno sengrieķ…"
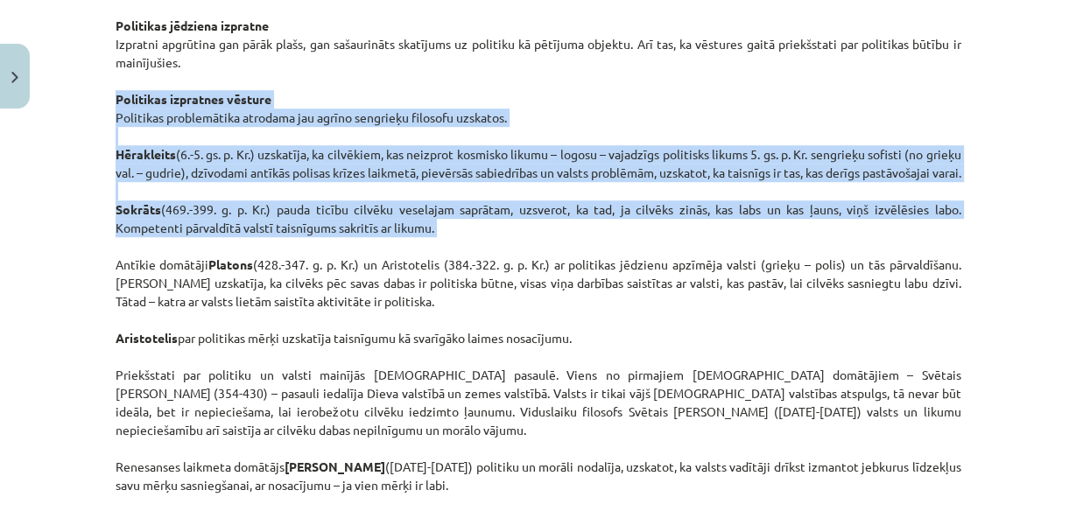
scroll to position [1051, 0]
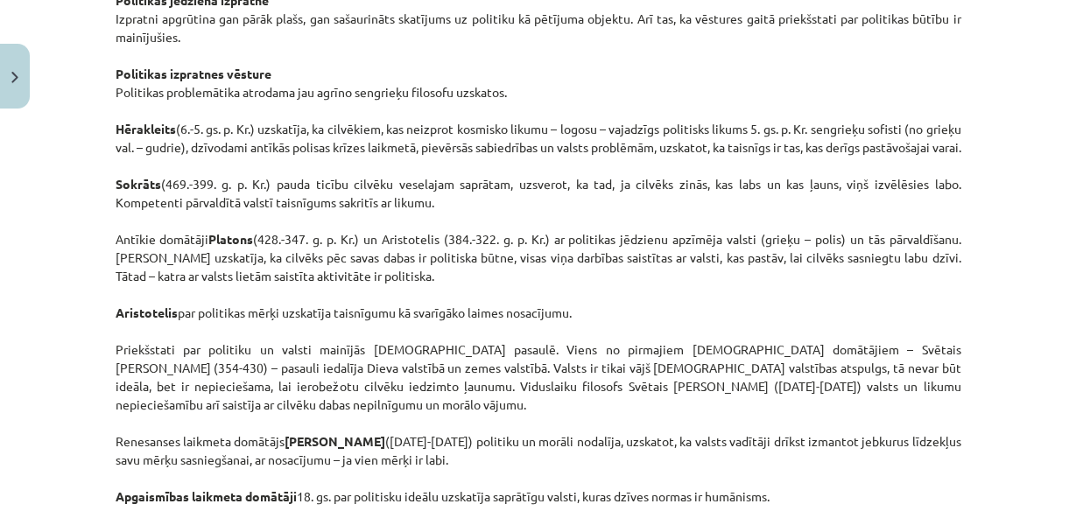
click at [597, 306] on p "Vārdus ‘ politika ’, ‘politisks’ dzirdam un paši lietojam tik bieži, ka pat nea…" at bounding box center [539, 248] width 846 height 735
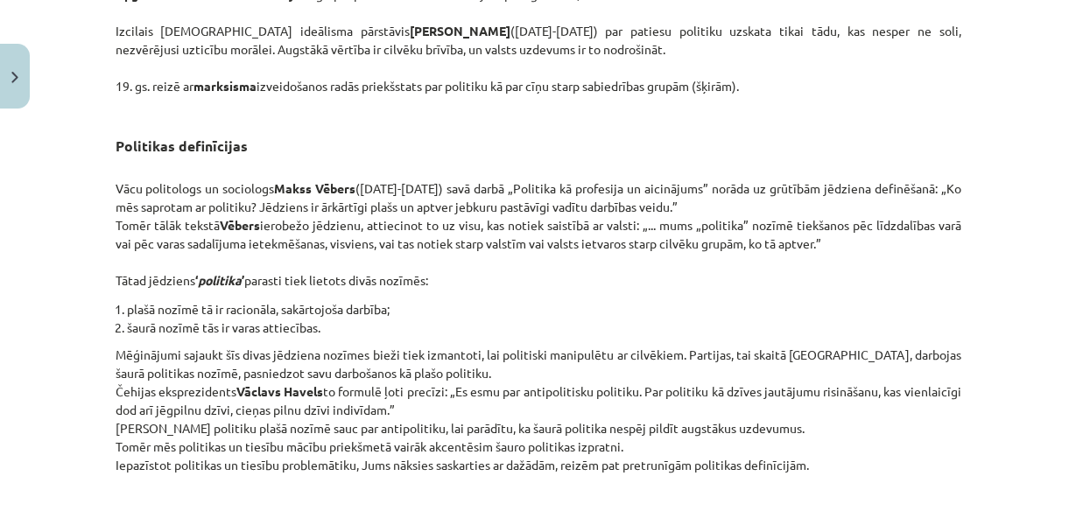
scroll to position [1471, 0]
